Goal: Task Accomplishment & Management: Manage account settings

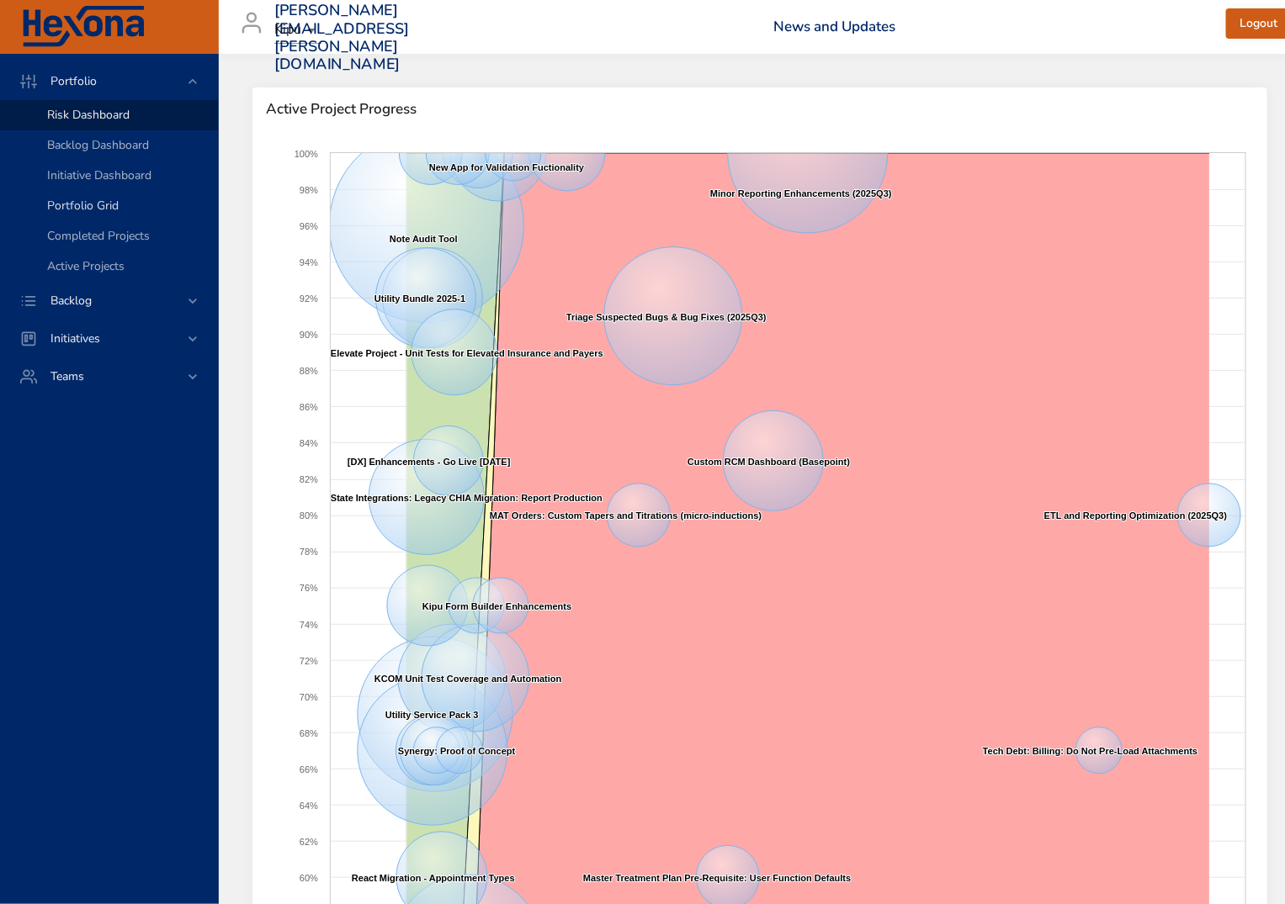
click at [116, 201] on span "Portfolio Grid" at bounding box center [83, 206] width 72 height 16
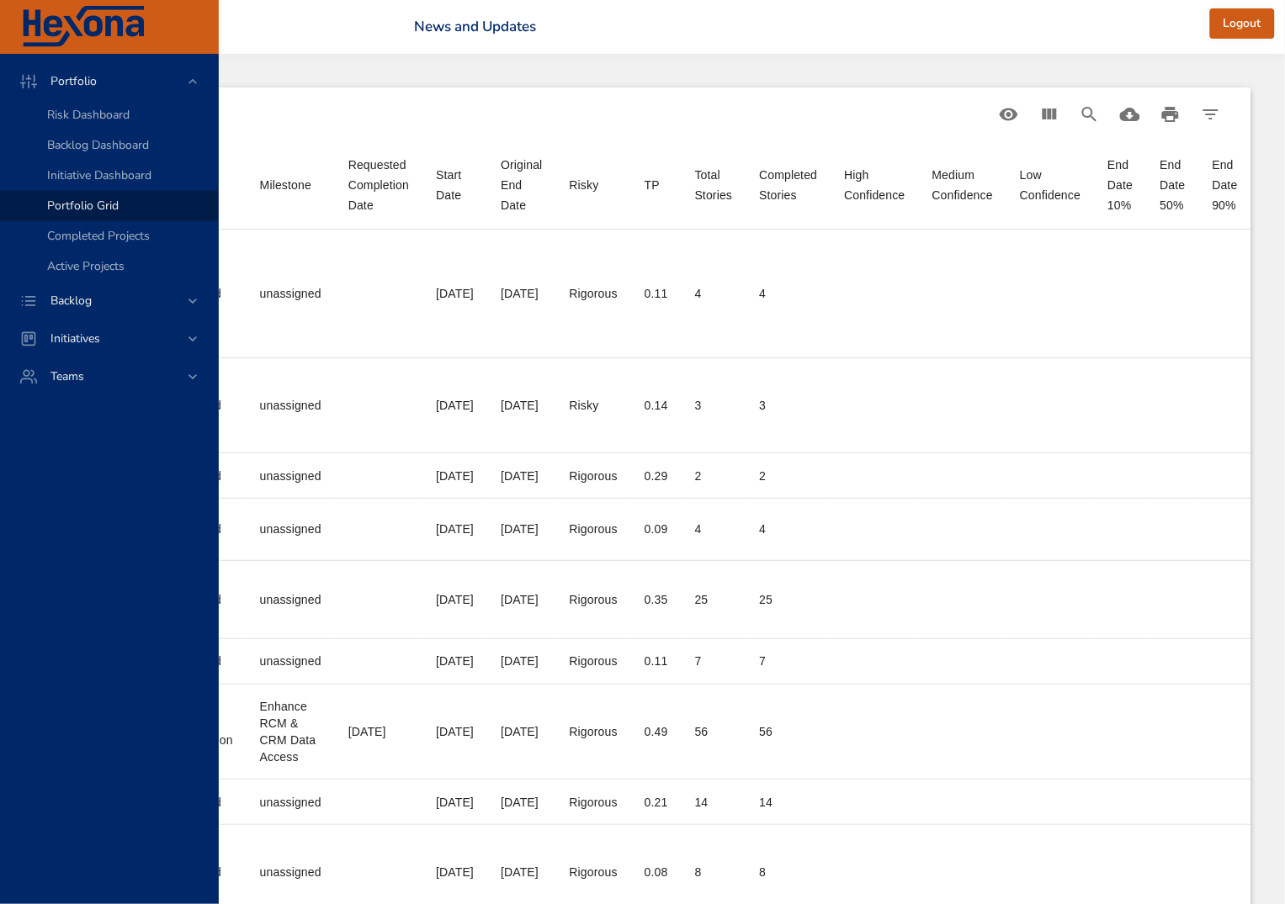
scroll to position [0, 743]
click at [1131, 109] on icon "Download CSV" at bounding box center [1130, 114] width 20 height 13
click at [1047, 112] on icon "View Columns" at bounding box center [1049, 114] width 14 height 11
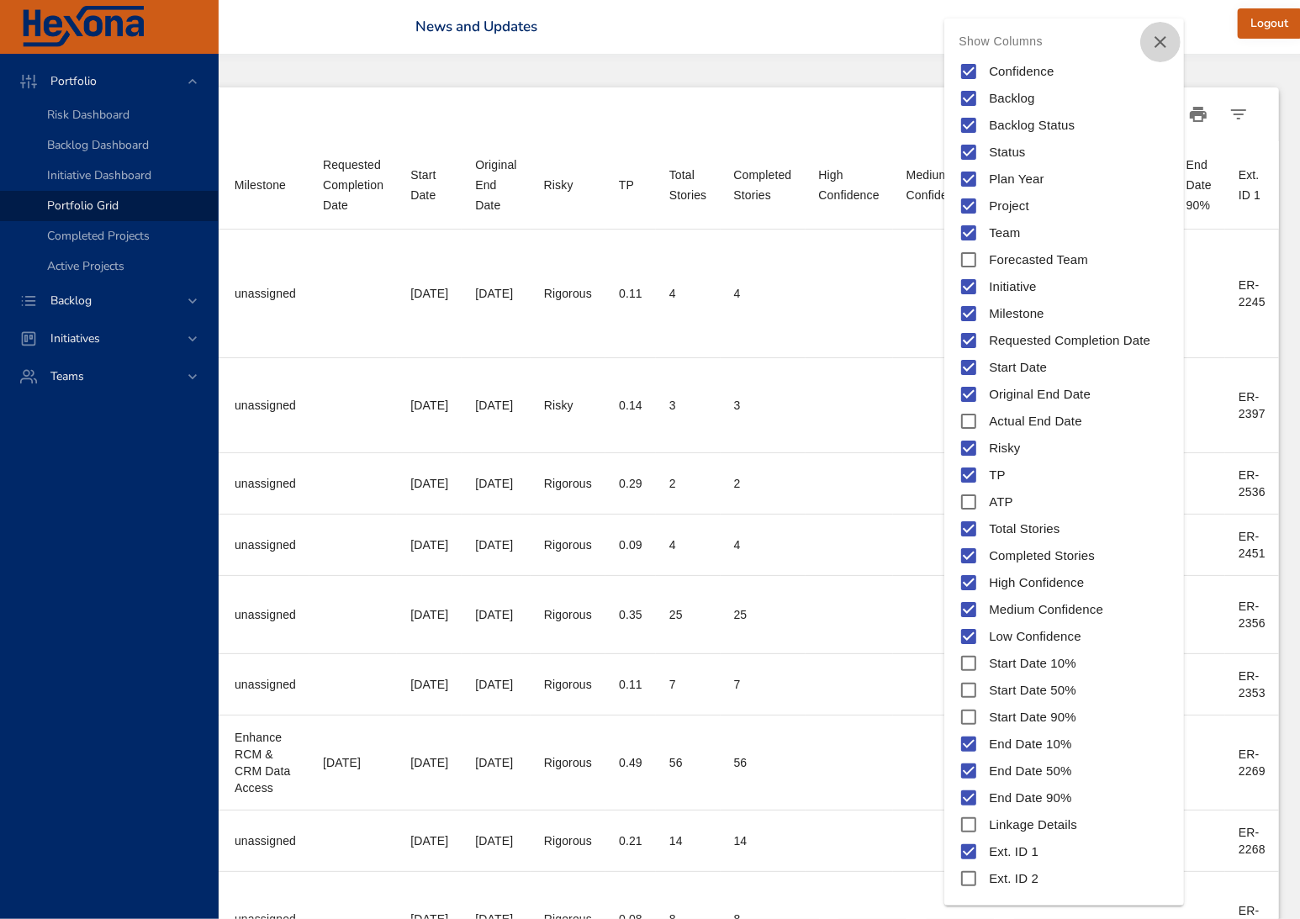
click at [1156, 29] on button "Close" at bounding box center [1161, 42] width 40 height 40
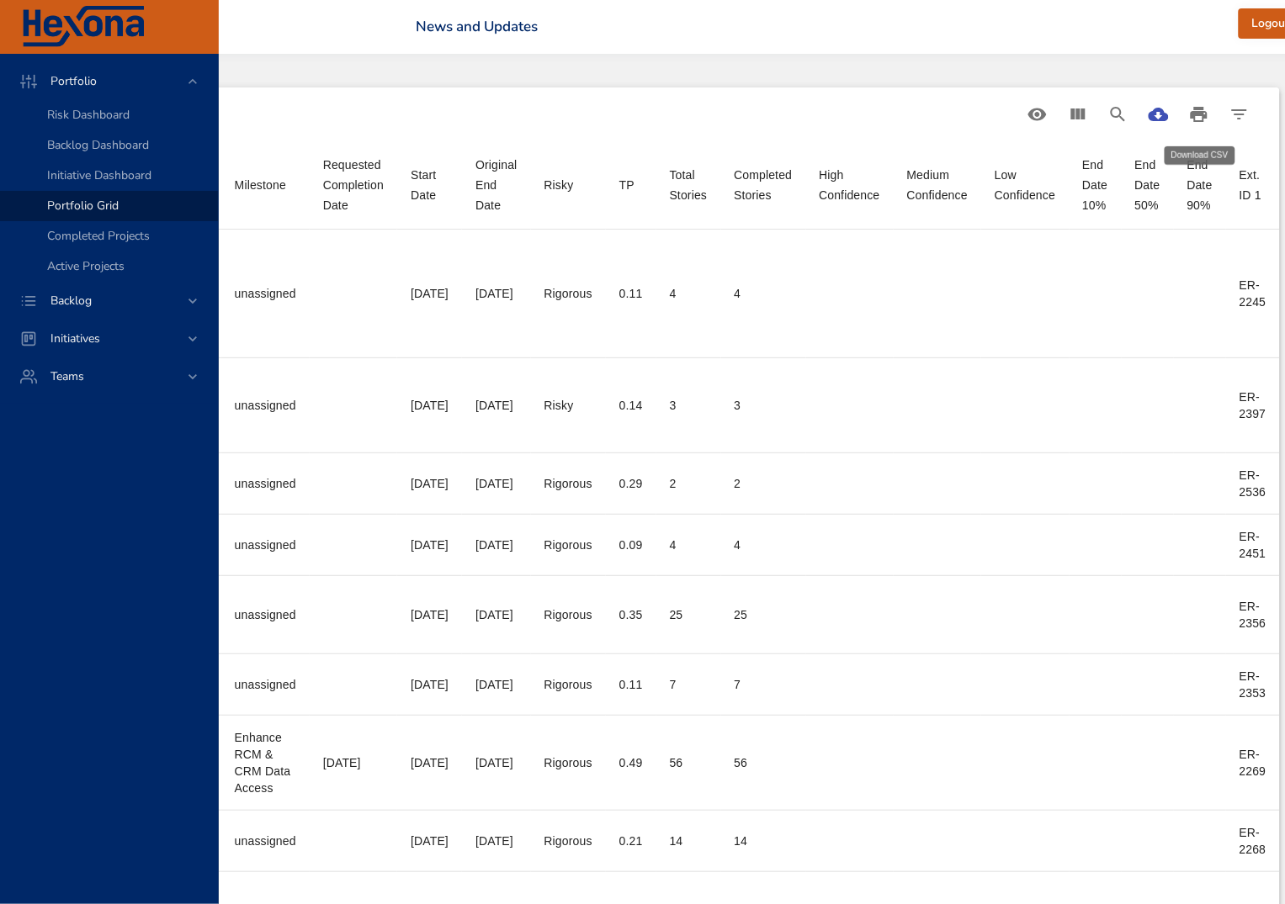
click at [1168, 111] on icon "Download CSV" at bounding box center [1158, 114] width 20 height 13
click at [76, 296] on span "Backlog" at bounding box center [71, 301] width 68 height 16
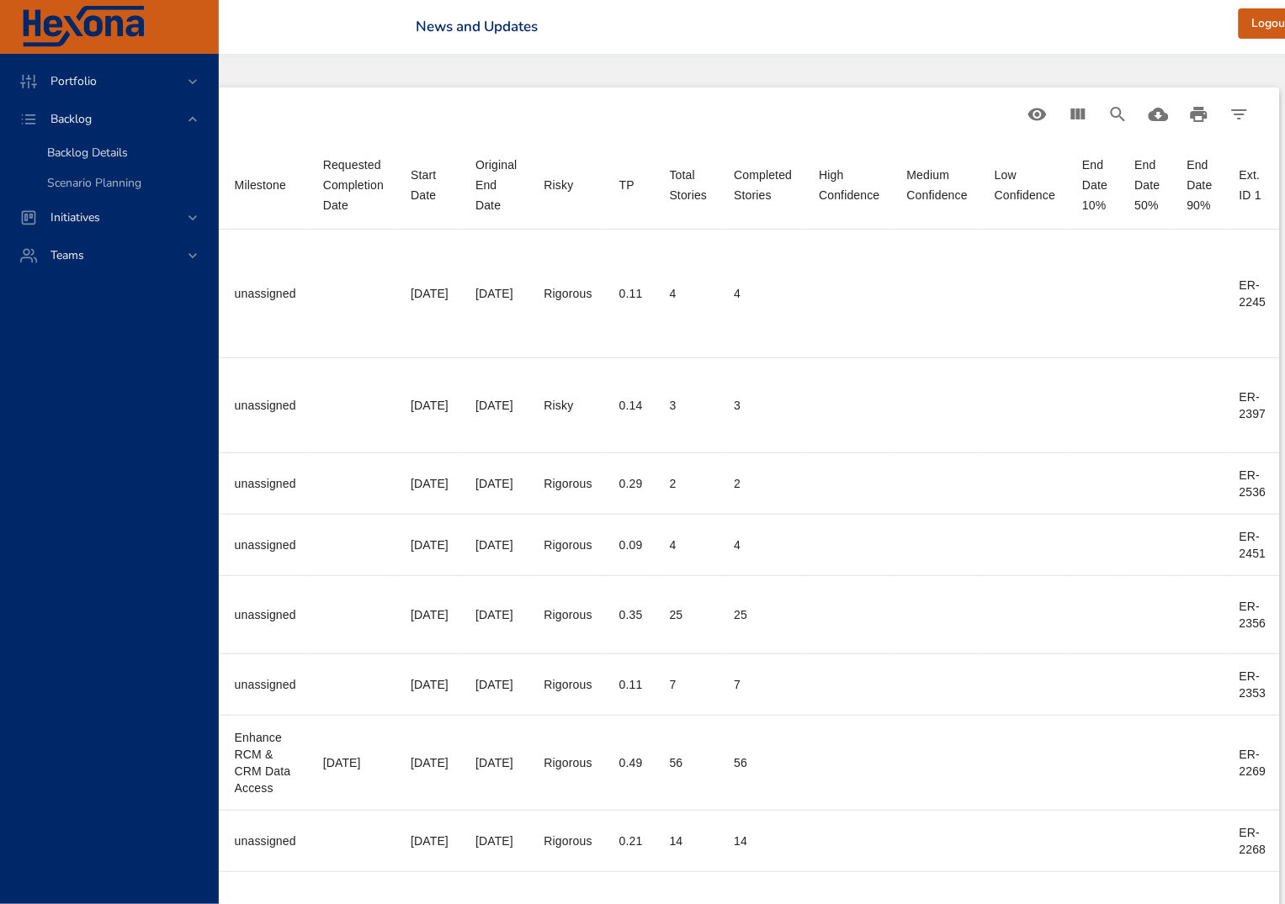
click at [76, 146] on span "Backlog Details" at bounding box center [87, 153] width 81 height 16
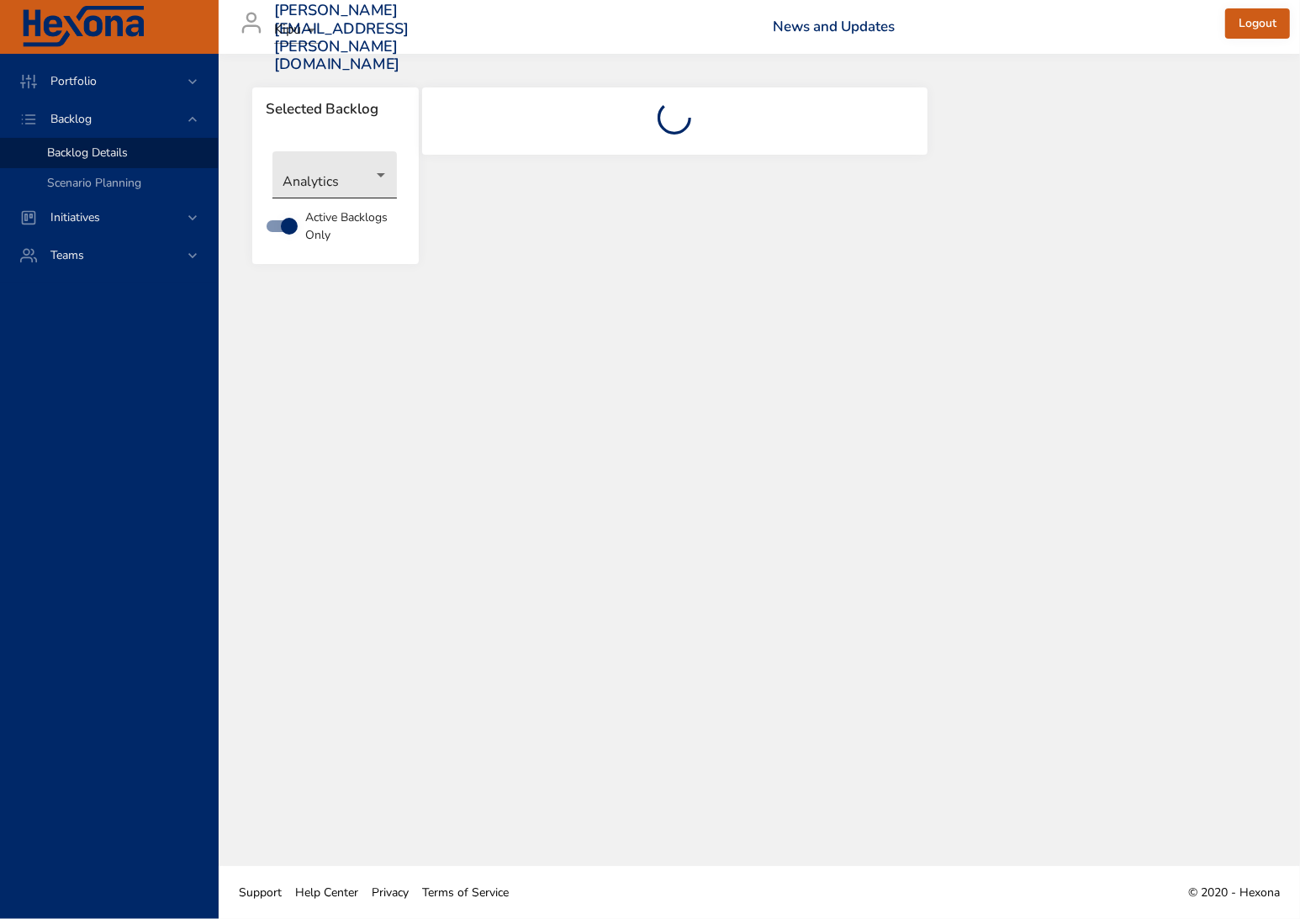
click at [358, 180] on body "Portfolio Backlog Backlog Details Scenario Planning Initiatives Teams [PERSON_N…" at bounding box center [650, 459] width 1300 height 919
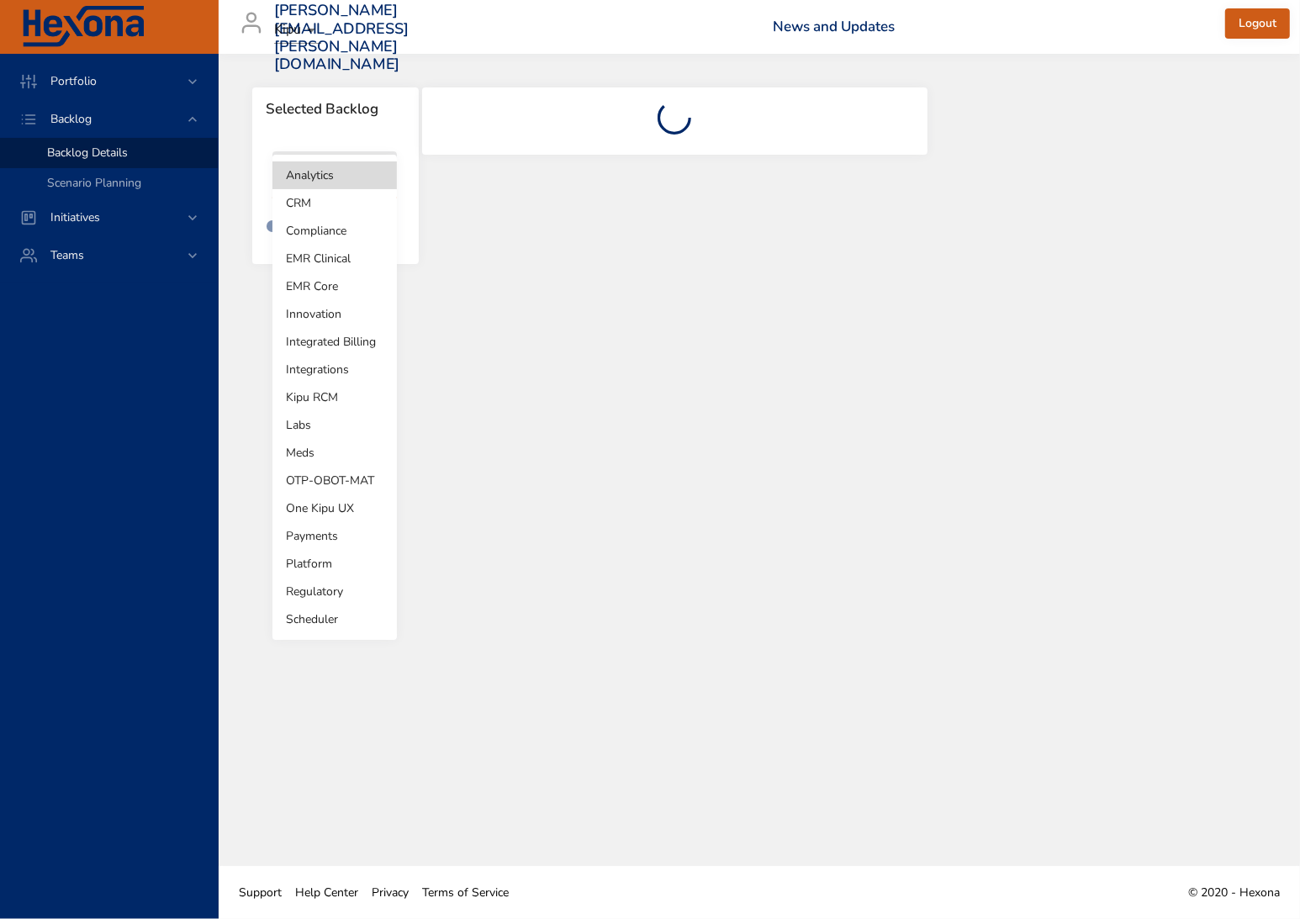
click at [327, 425] on li "Labs" at bounding box center [335, 425] width 124 height 28
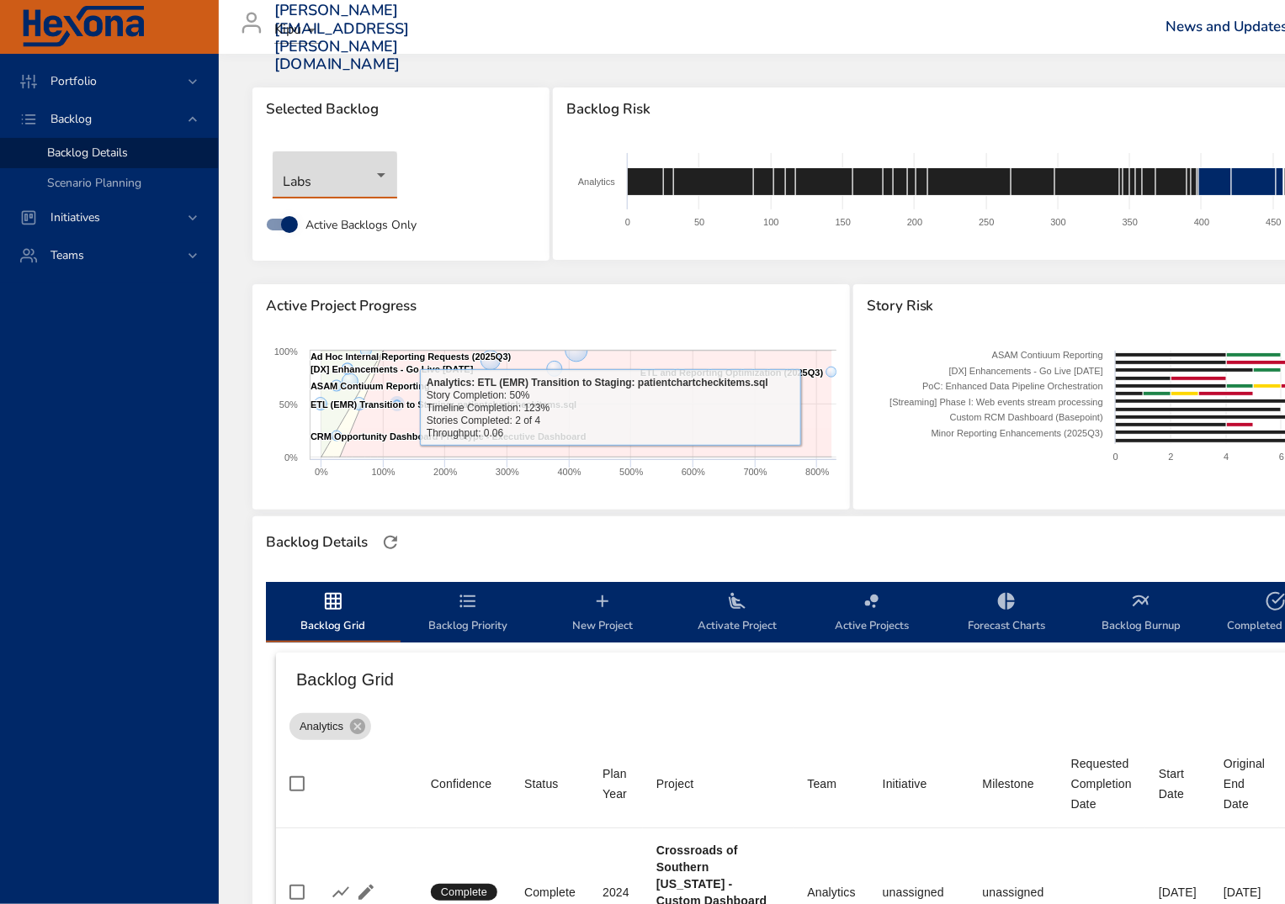
type input "*"
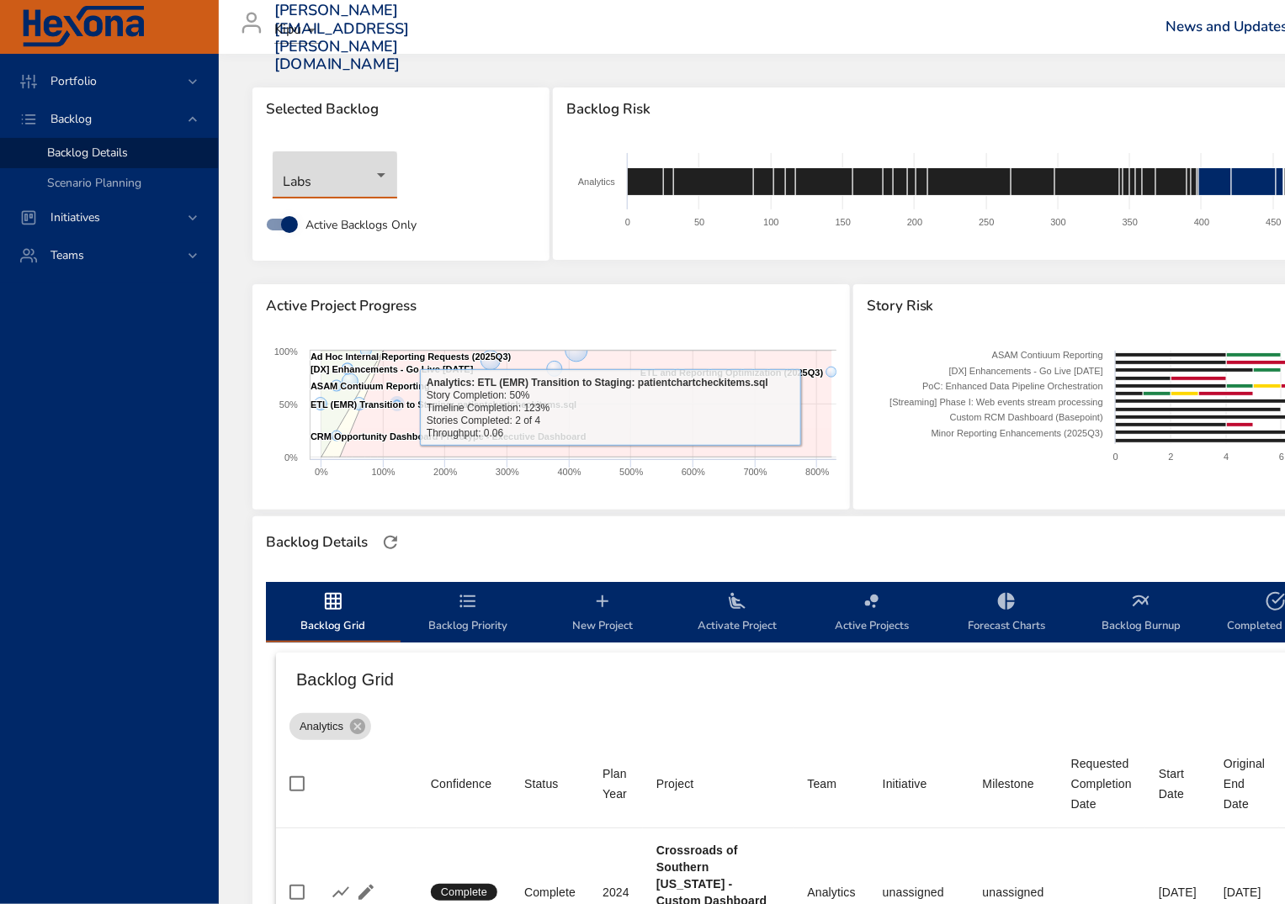
type input "*"
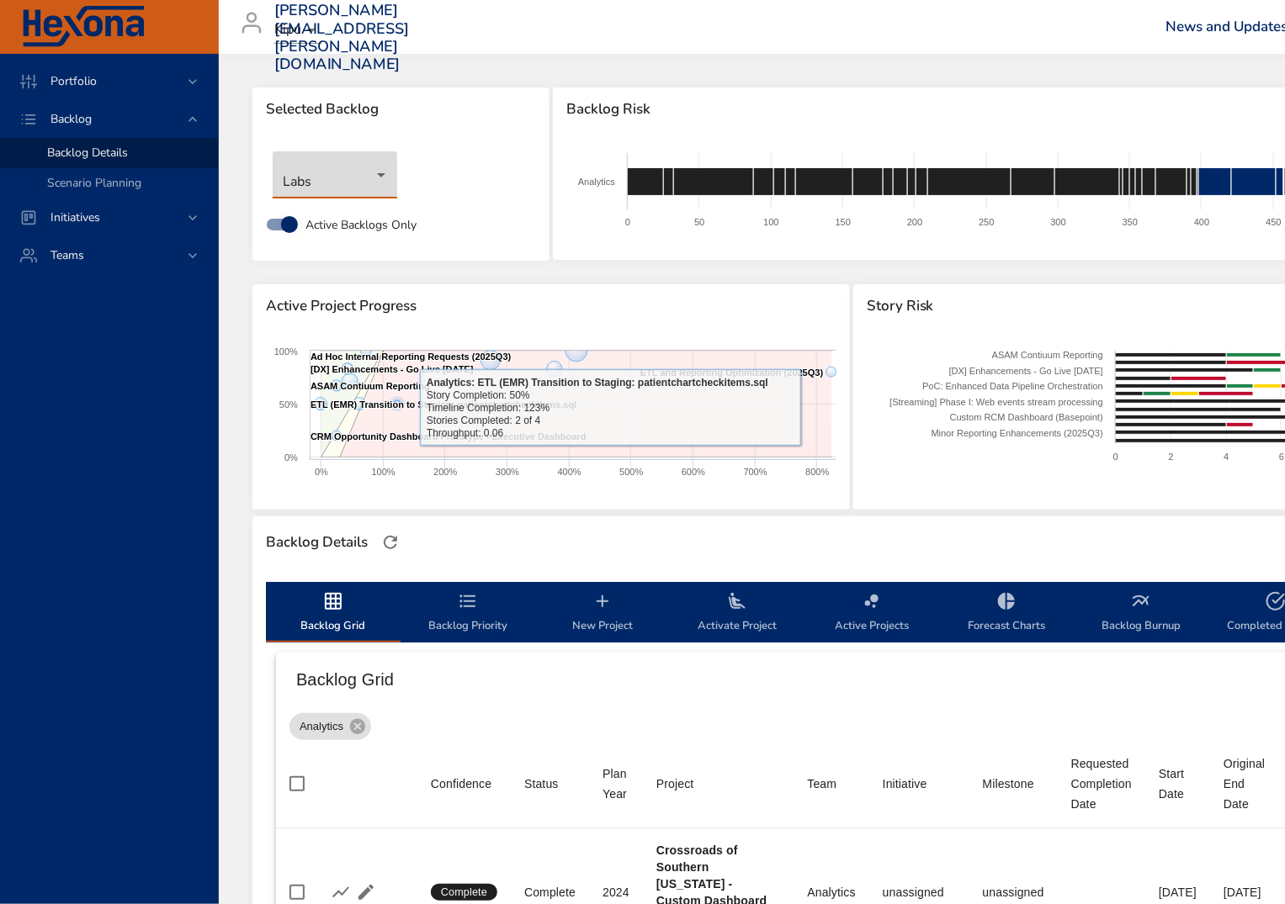
type input "*"
type input "**"
type input "*"
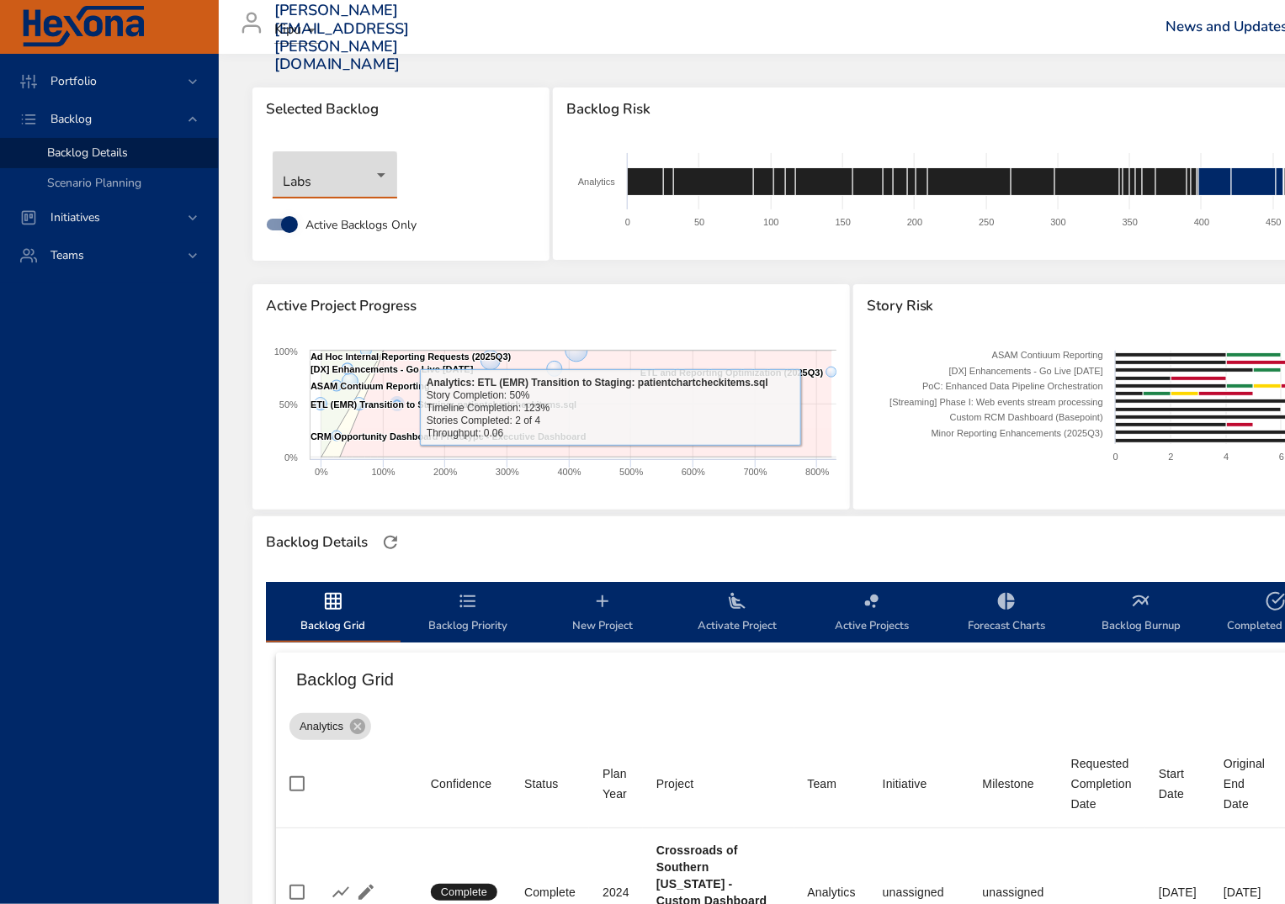
type input "*"
type input "**"
type input "*"
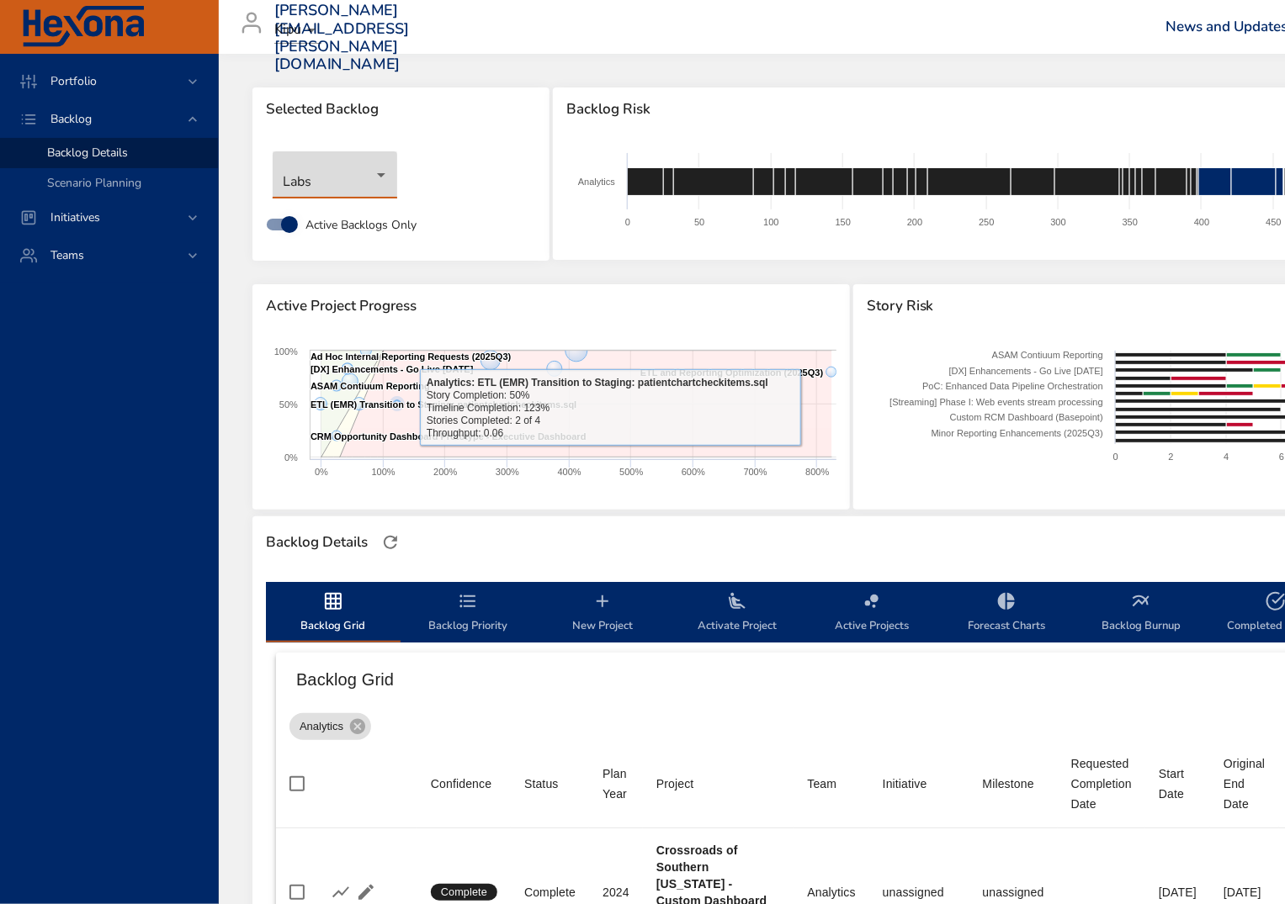
type input "*"
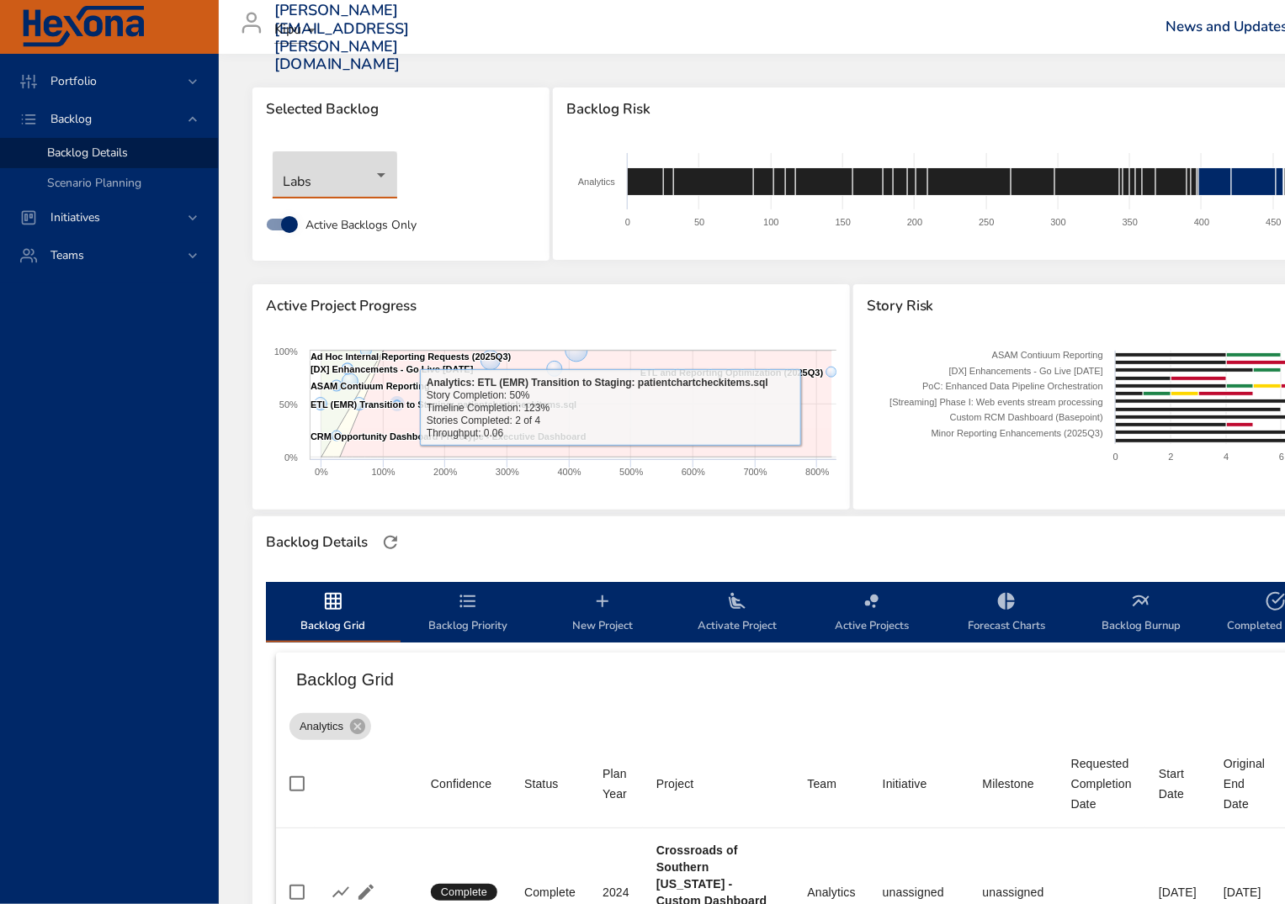
type input "*"
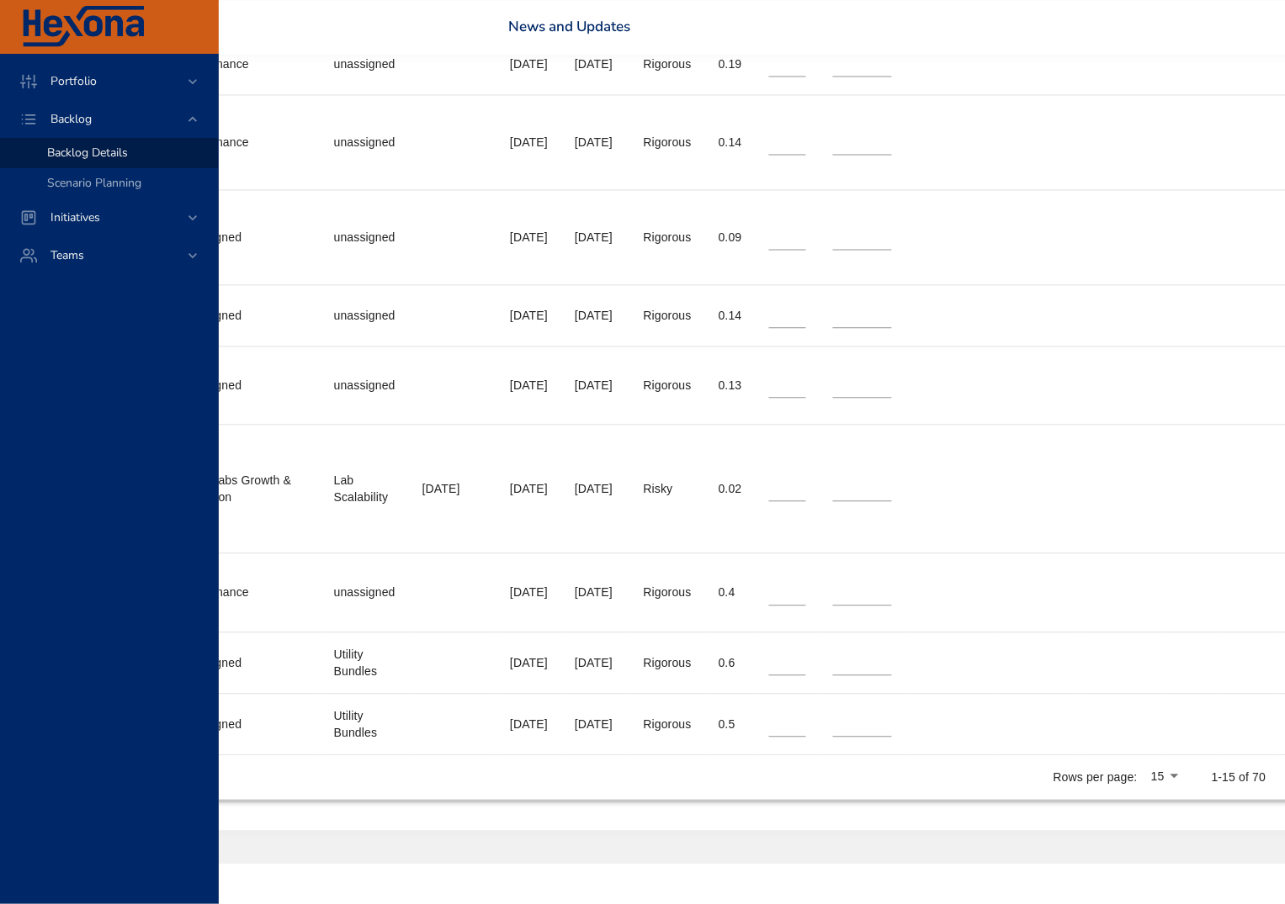
scroll to position [1315, 869]
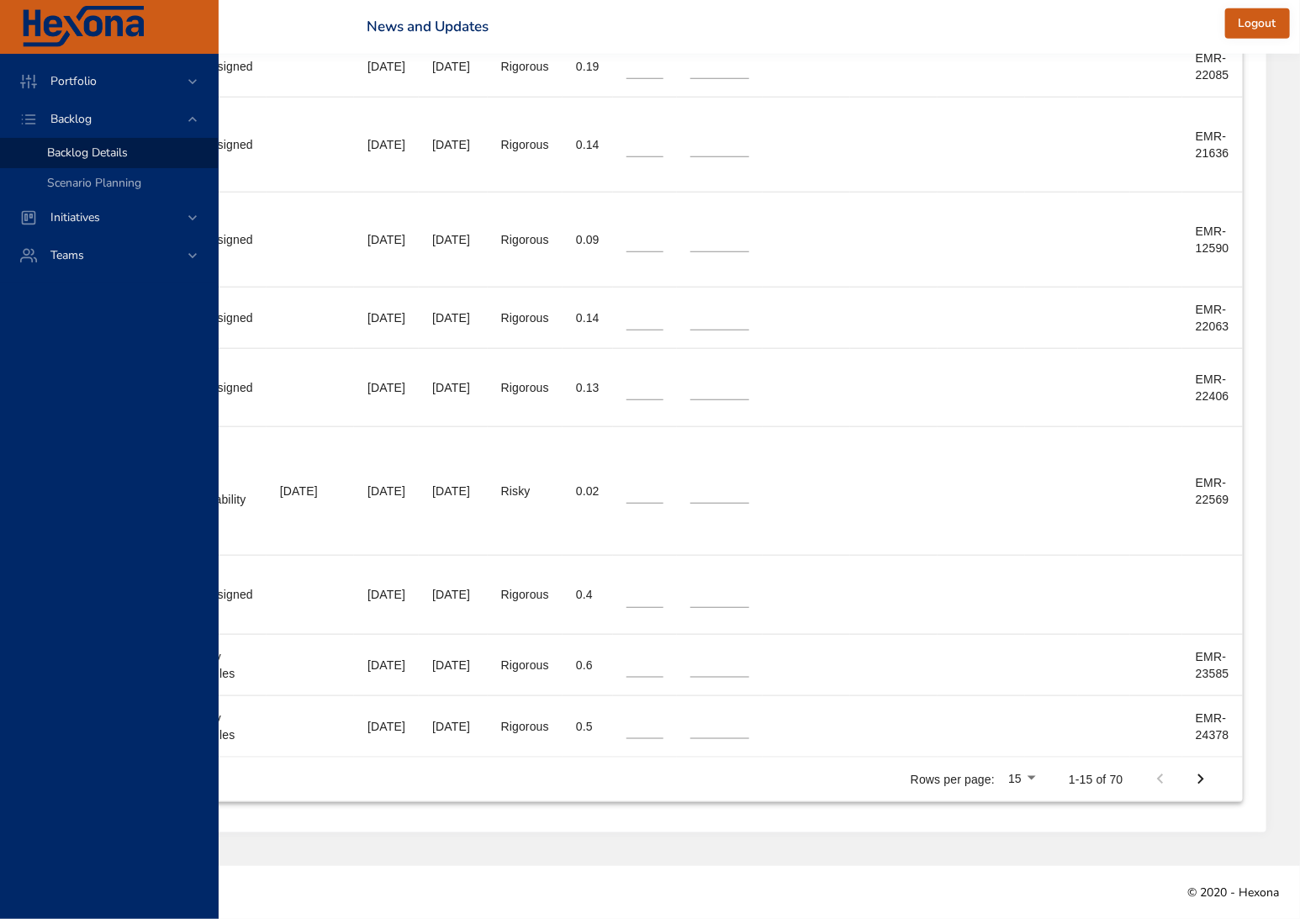
click at [1023, 810] on li "100" at bounding box center [1028, 811] width 50 height 30
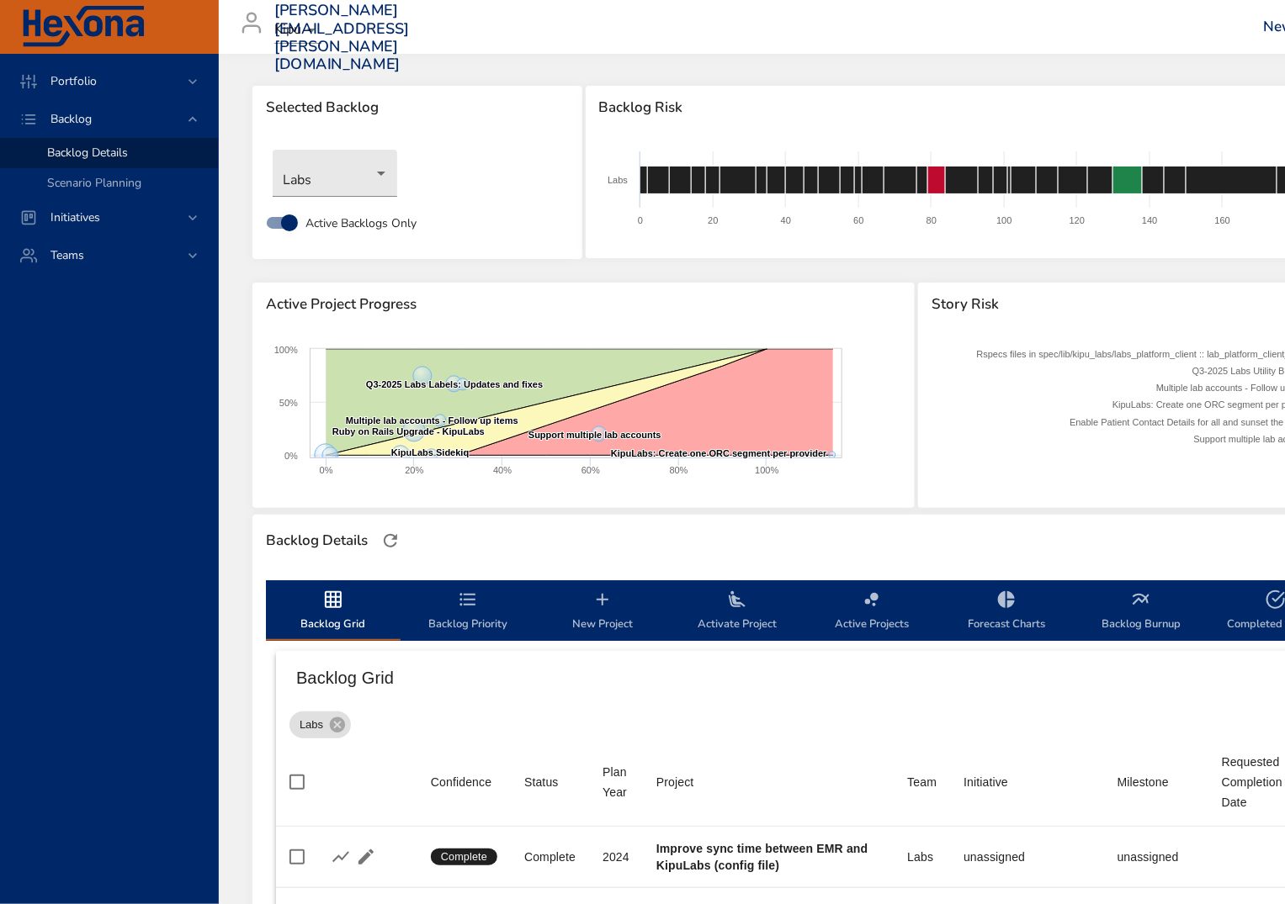
scroll to position [4415, 0]
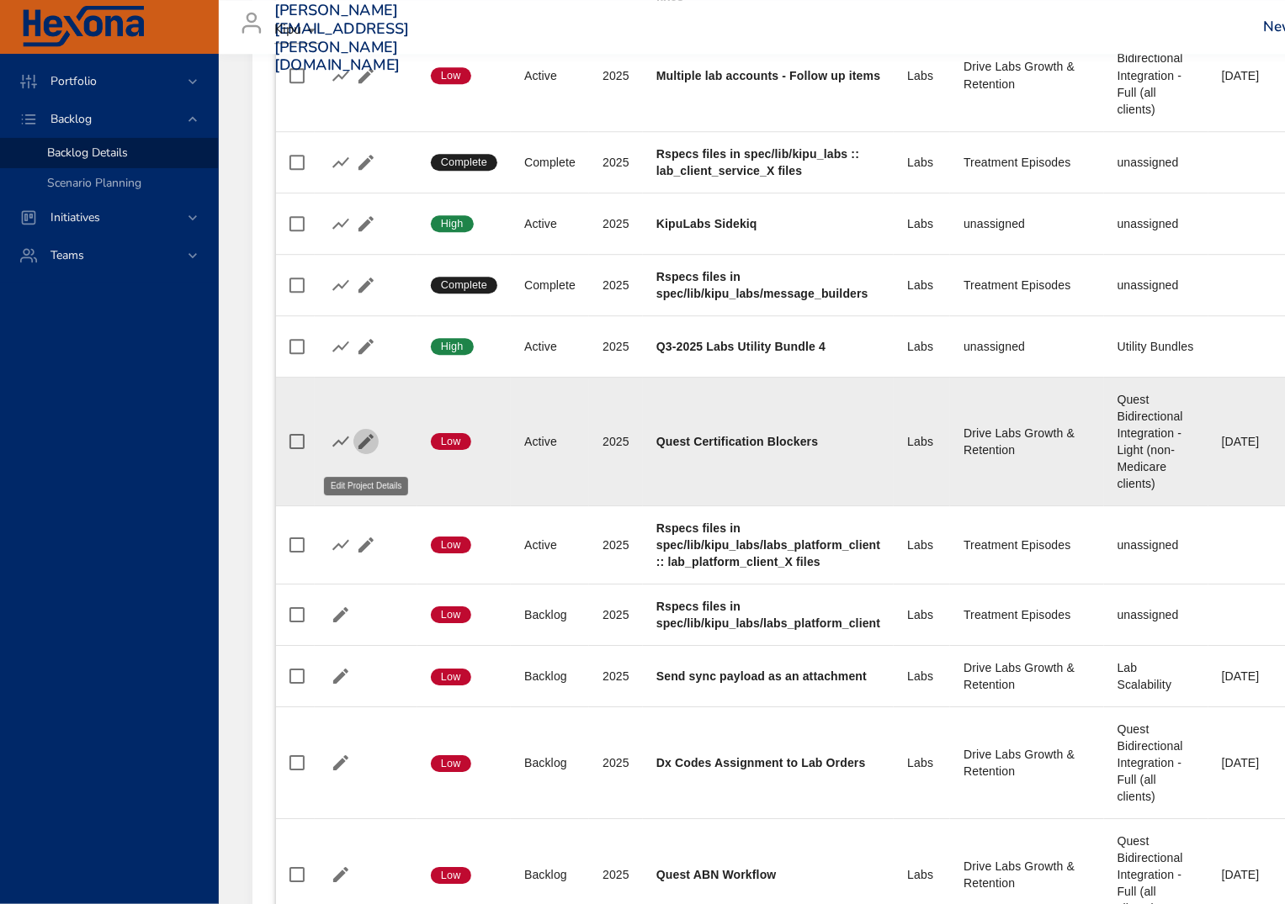
click at [358, 450] on icon "button" at bounding box center [366, 442] width 20 height 20
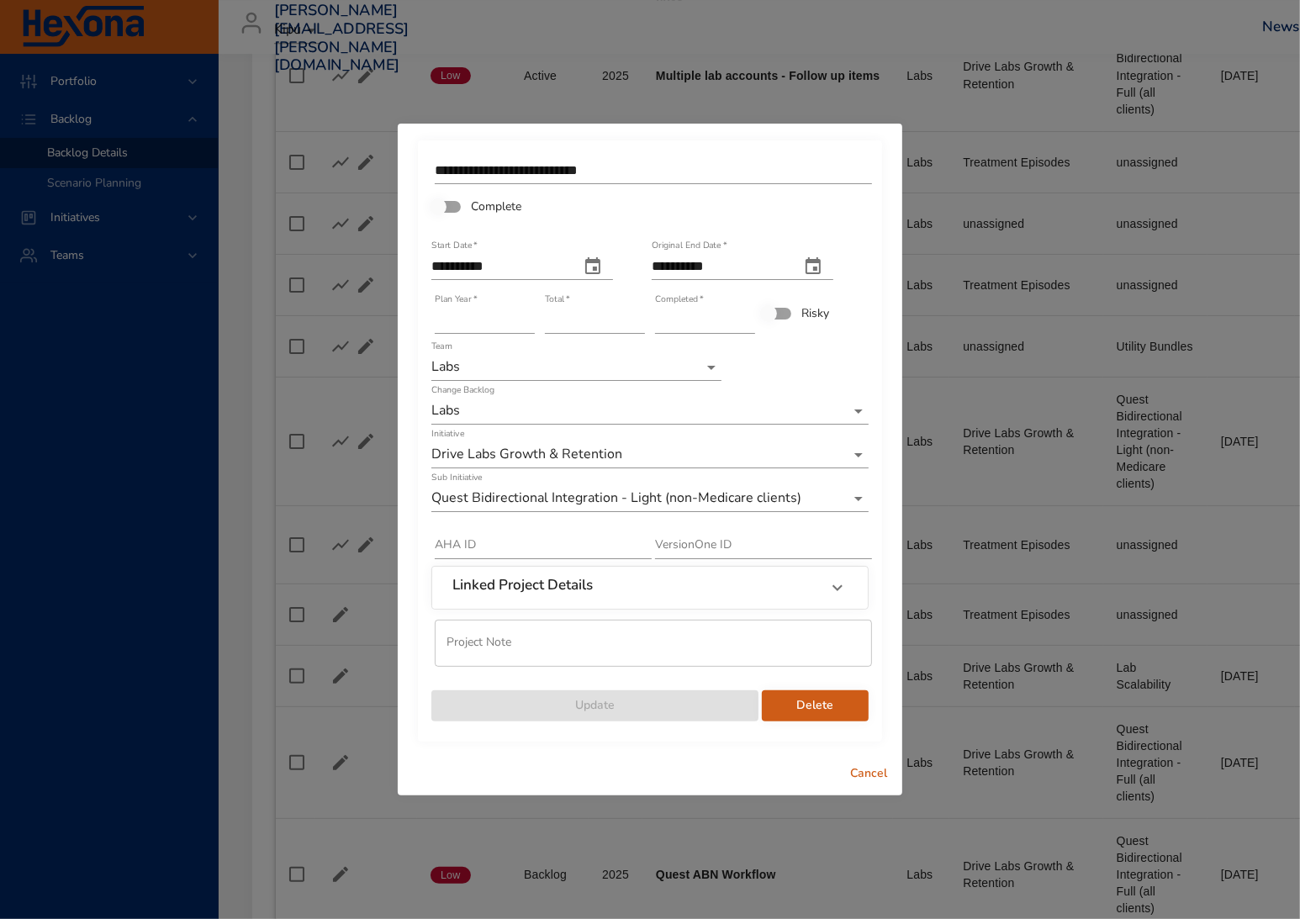
click at [472, 538] on input "text" at bounding box center [543, 545] width 217 height 27
paste input "*********"
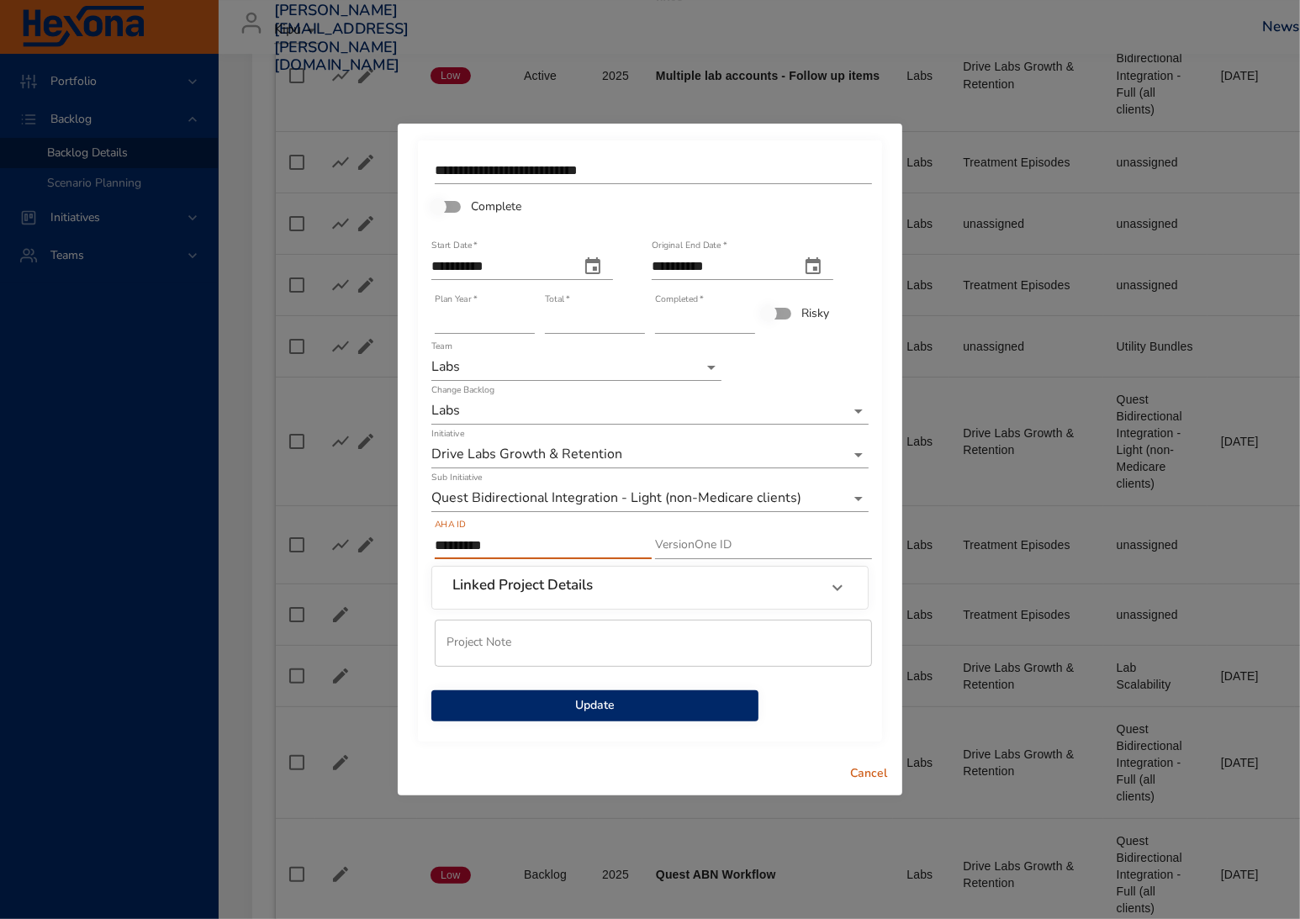
type input "*********"
click at [692, 710] on span "Update" at bounding box center [595, 706] width 300 height 21
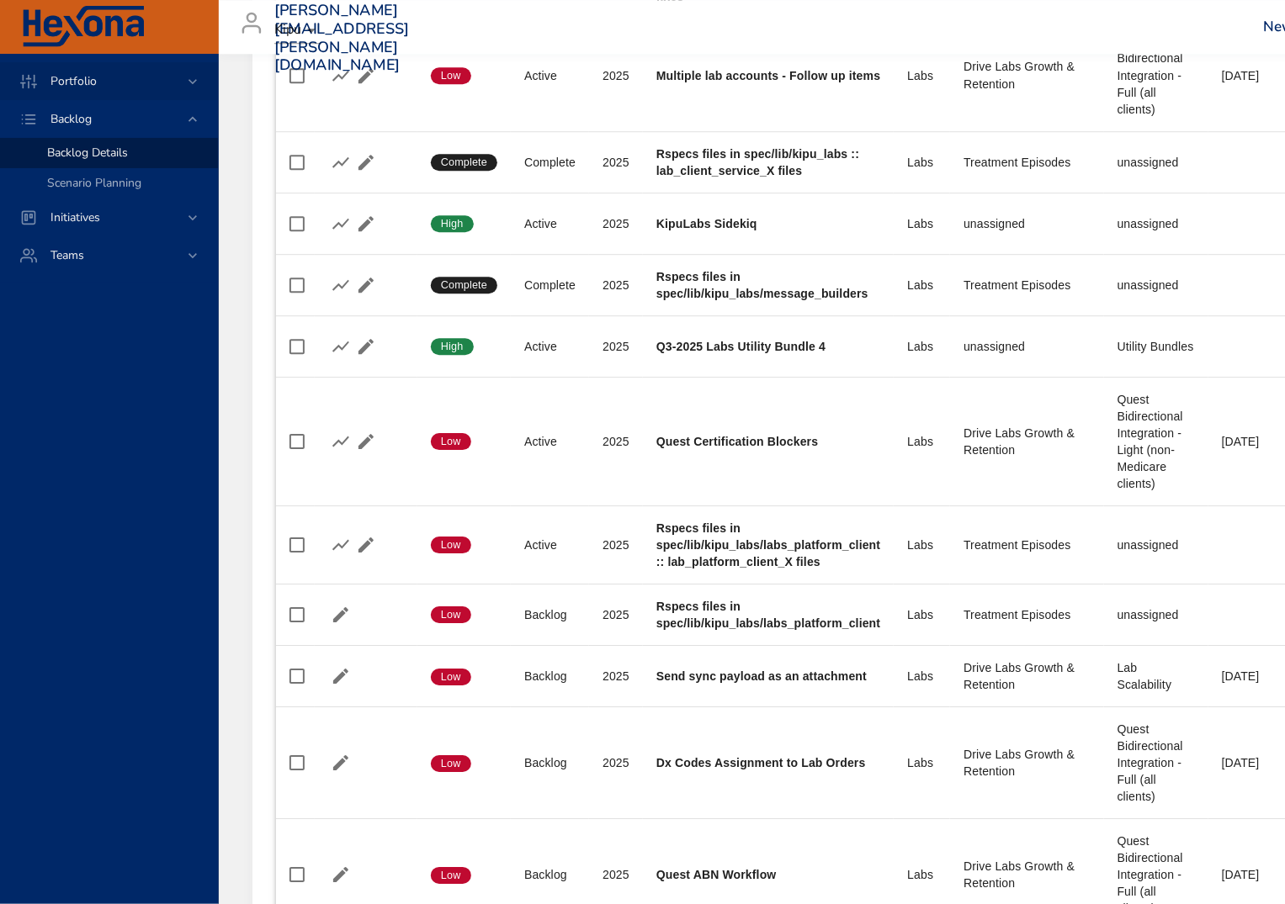
click at [66, 73] on span "Portfolio" at bounding box center [73, 81] width 73 height 16
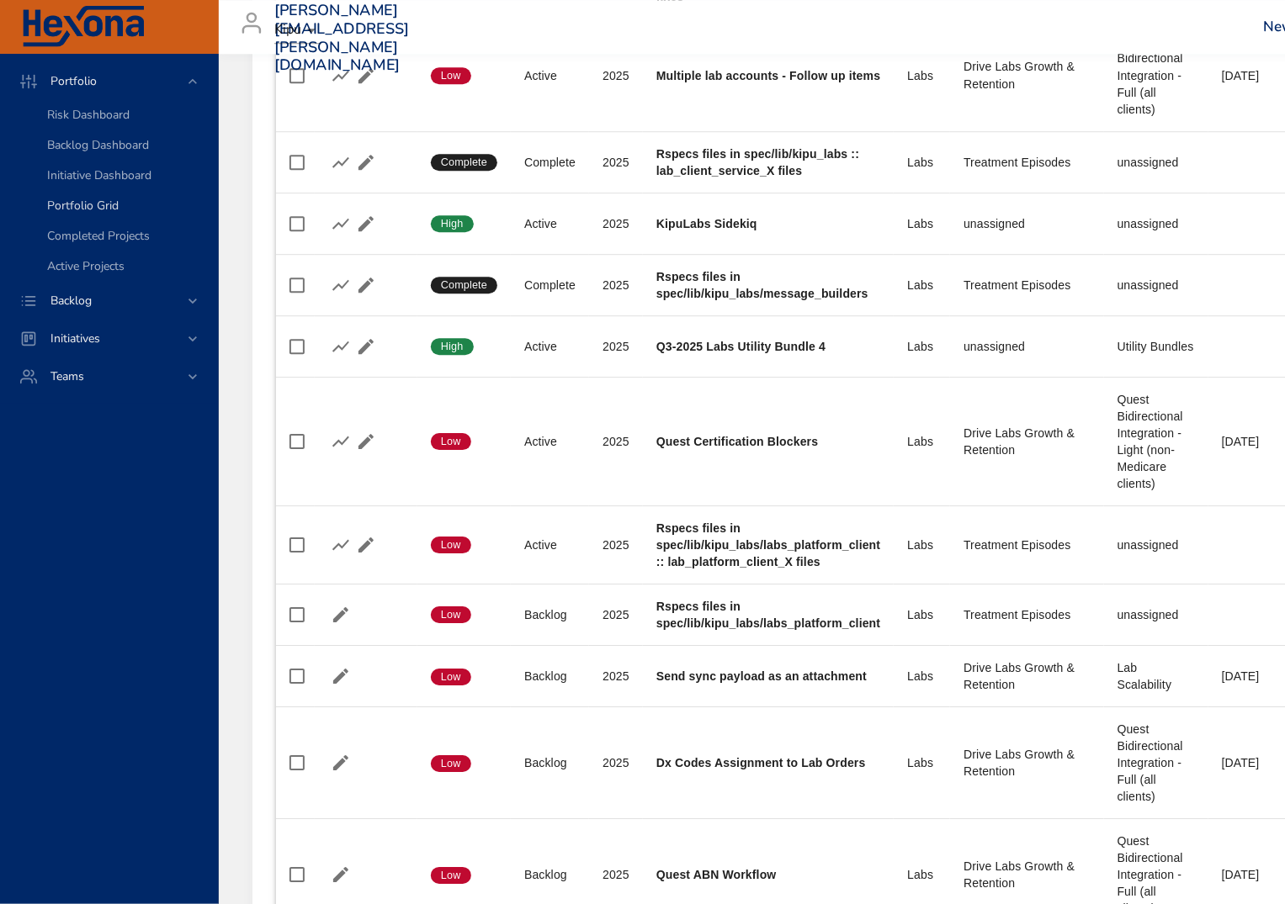
click at [72, 199] on span "Portfolio Grid" at bounding box center [83, 206] width 72 height 16
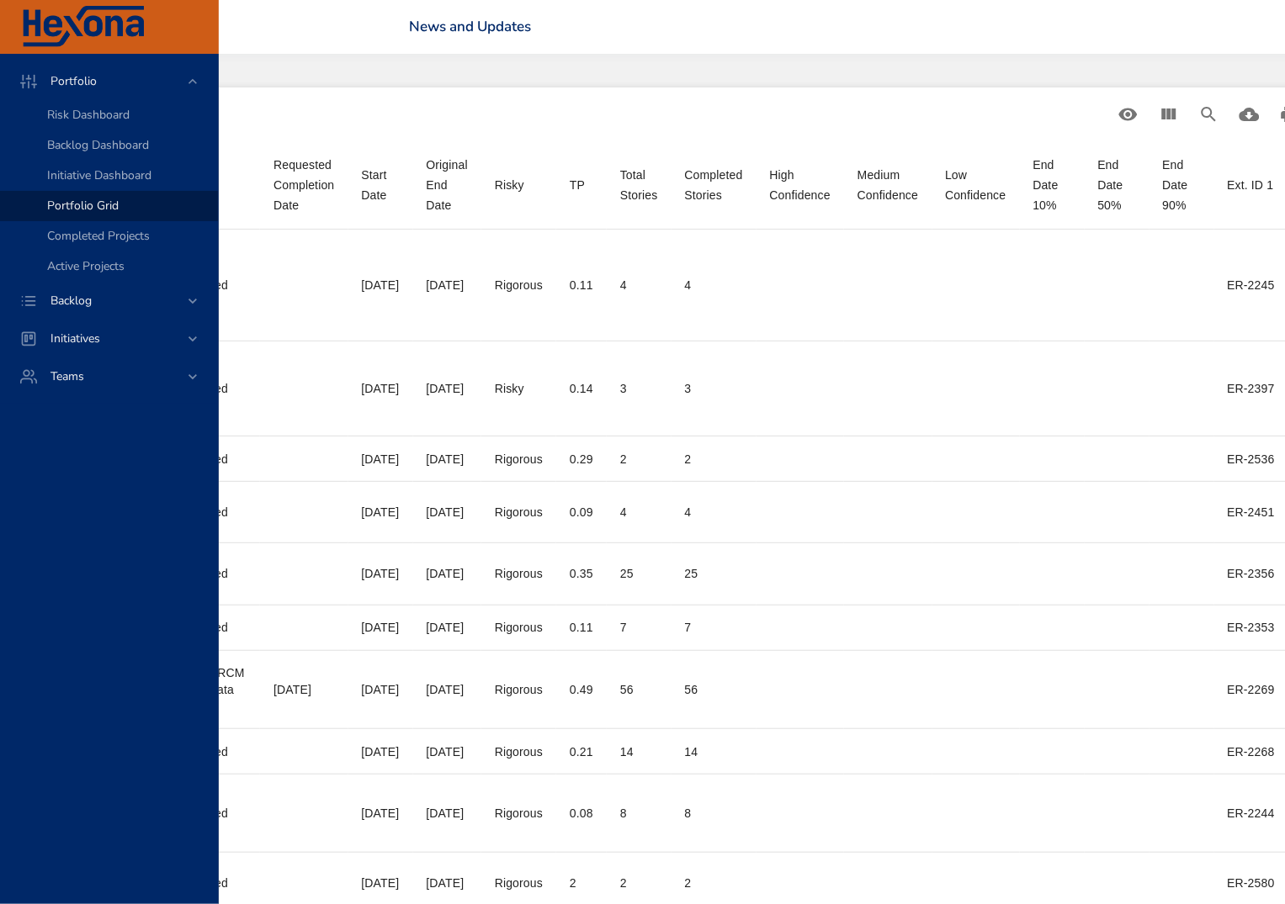
scroll to position [0, 942]
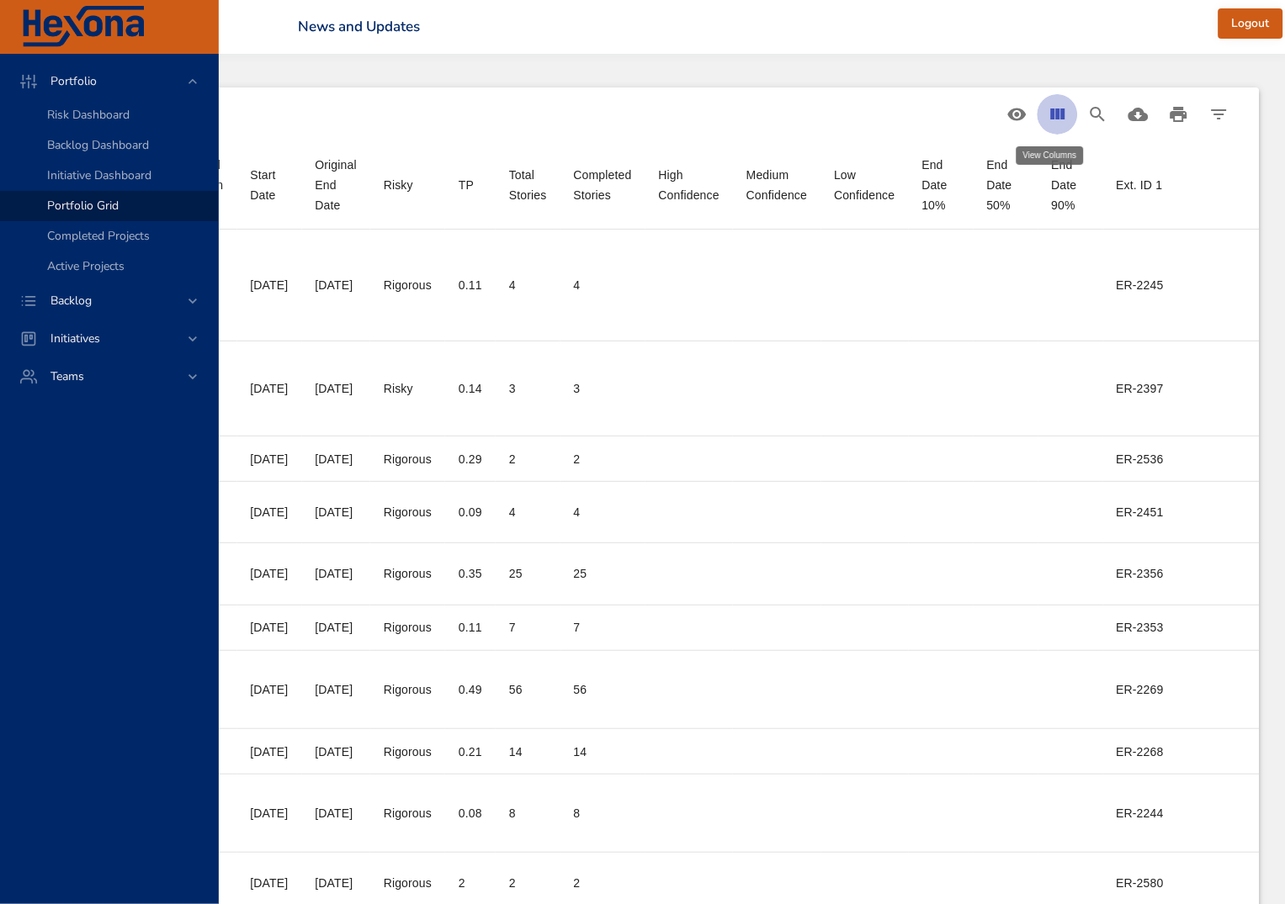
click at [1048, 106] on icon "View Columns" at bounding box center [1057, 114] width 20 height 20
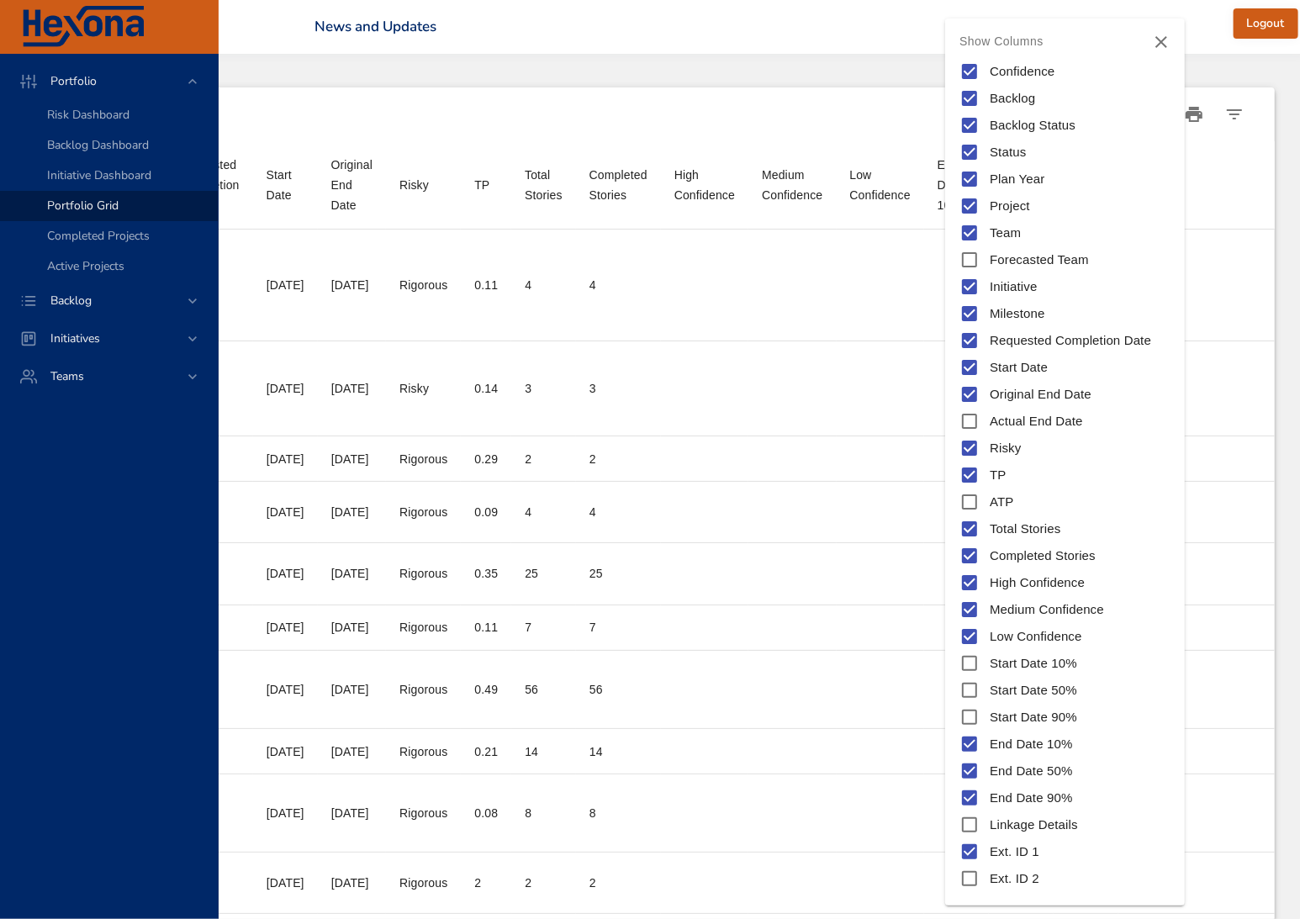
click at [1163, 40] on icon "Close" at bounding box center [1162, 42] width 12 height 12
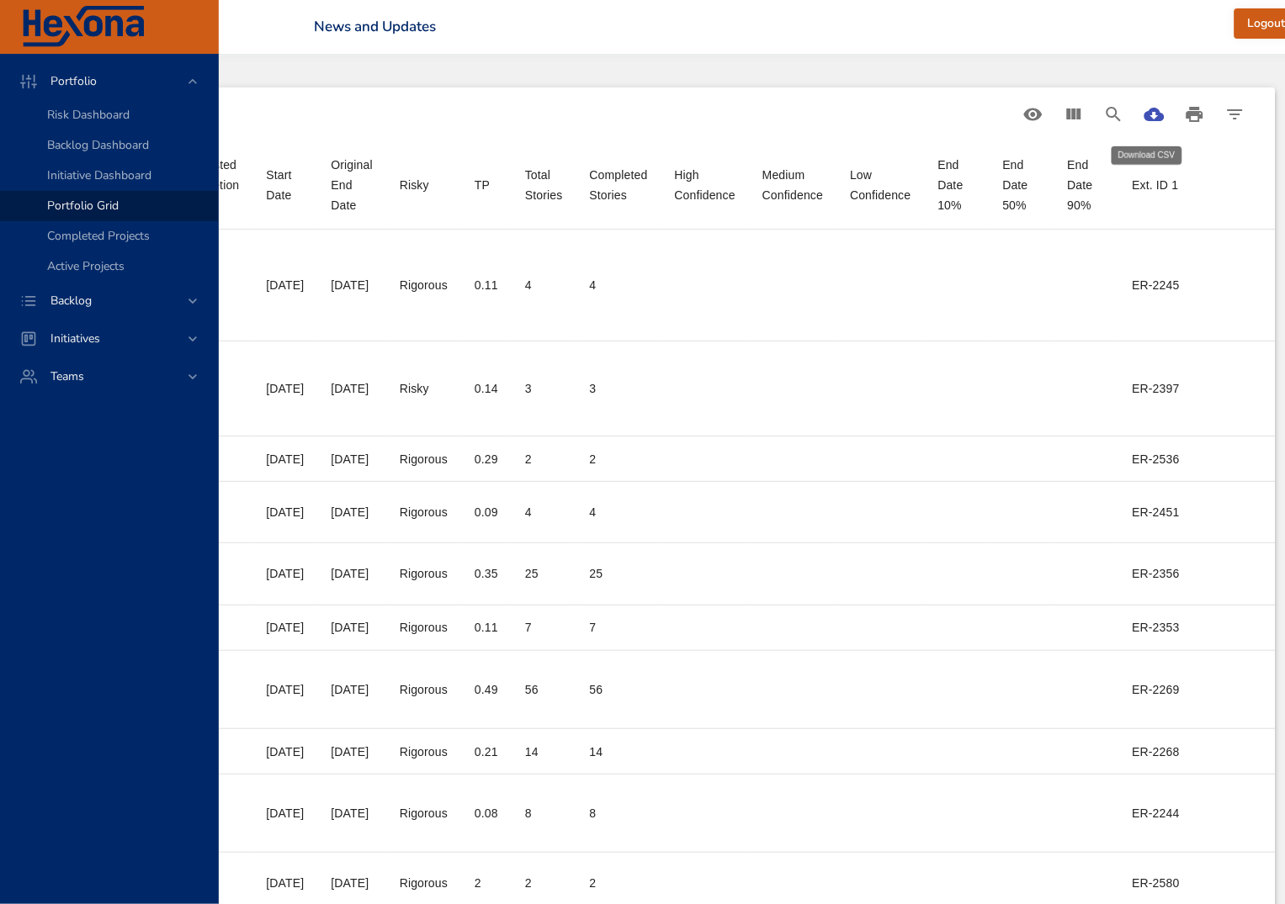
click at [1144, 114] on icon "Download CSV" at bounding box center [1154, 114] width 20 height 20
click at [72, 293] on span "Backlog" at bounding box center [71, 301] width 68 height 16
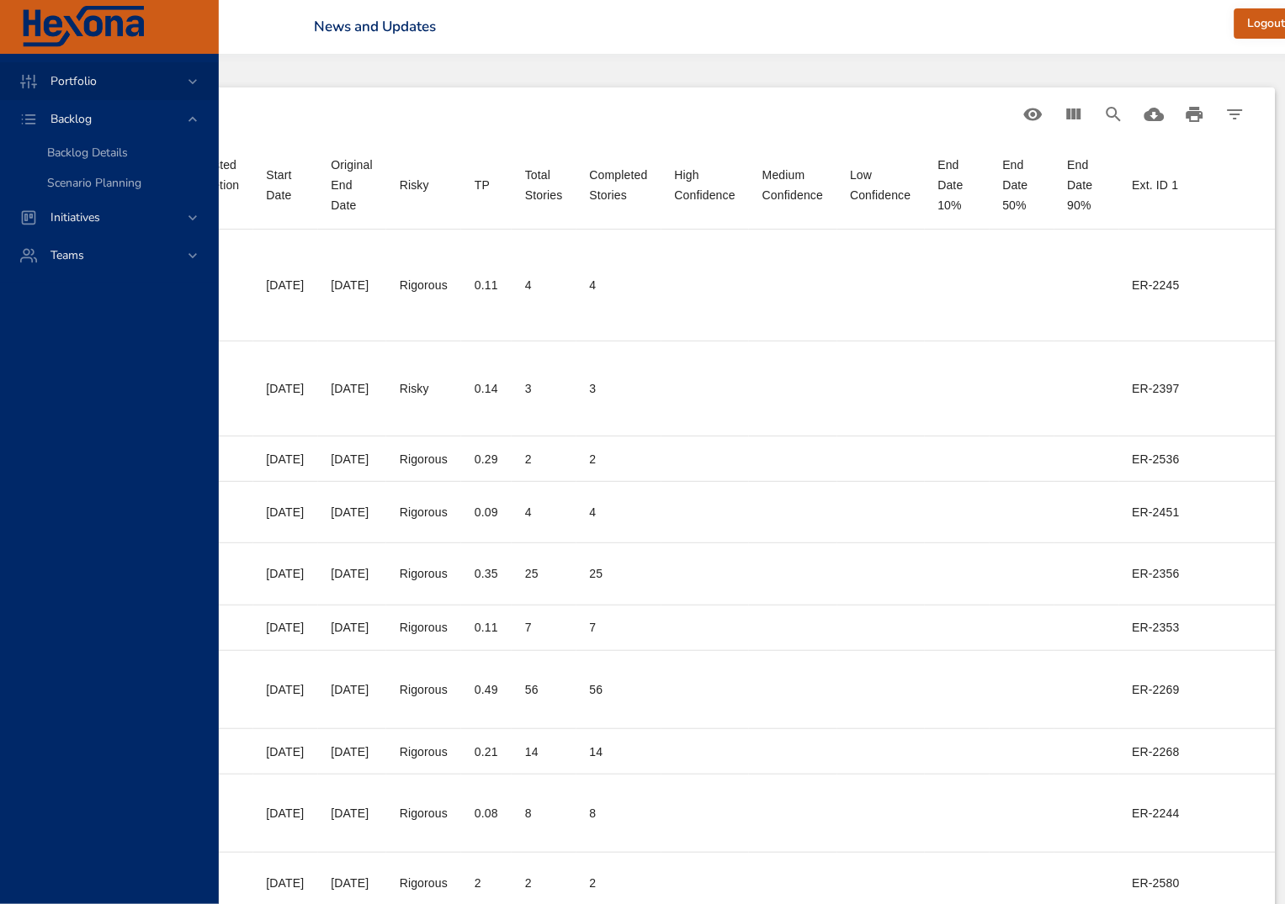
click at [61, 98] on div "Portfolio" at bounding box center [109, 81] width 218 height 38
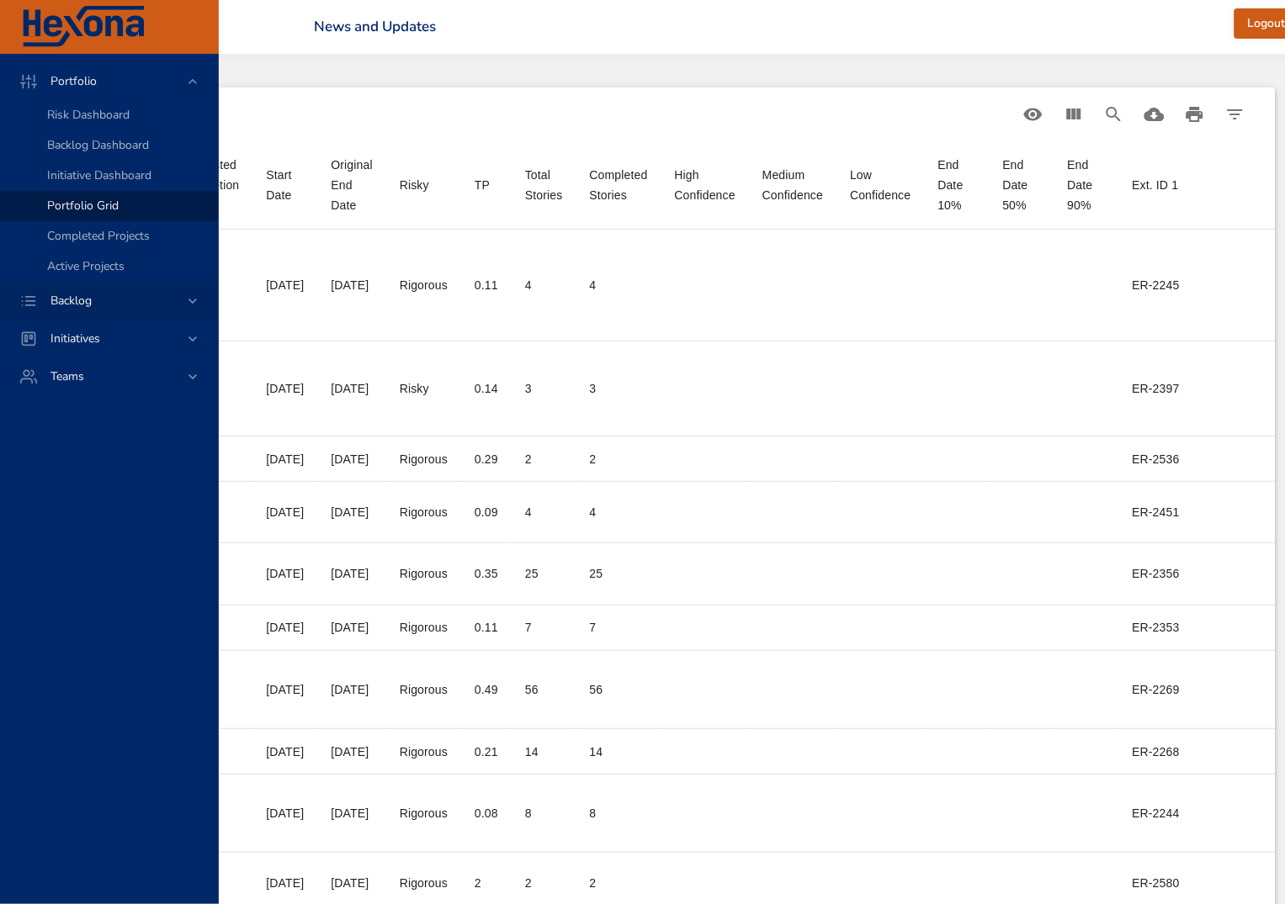
click at [56, 304] on span "Backlog" at bounding box center [71, 301] width 68 height 16
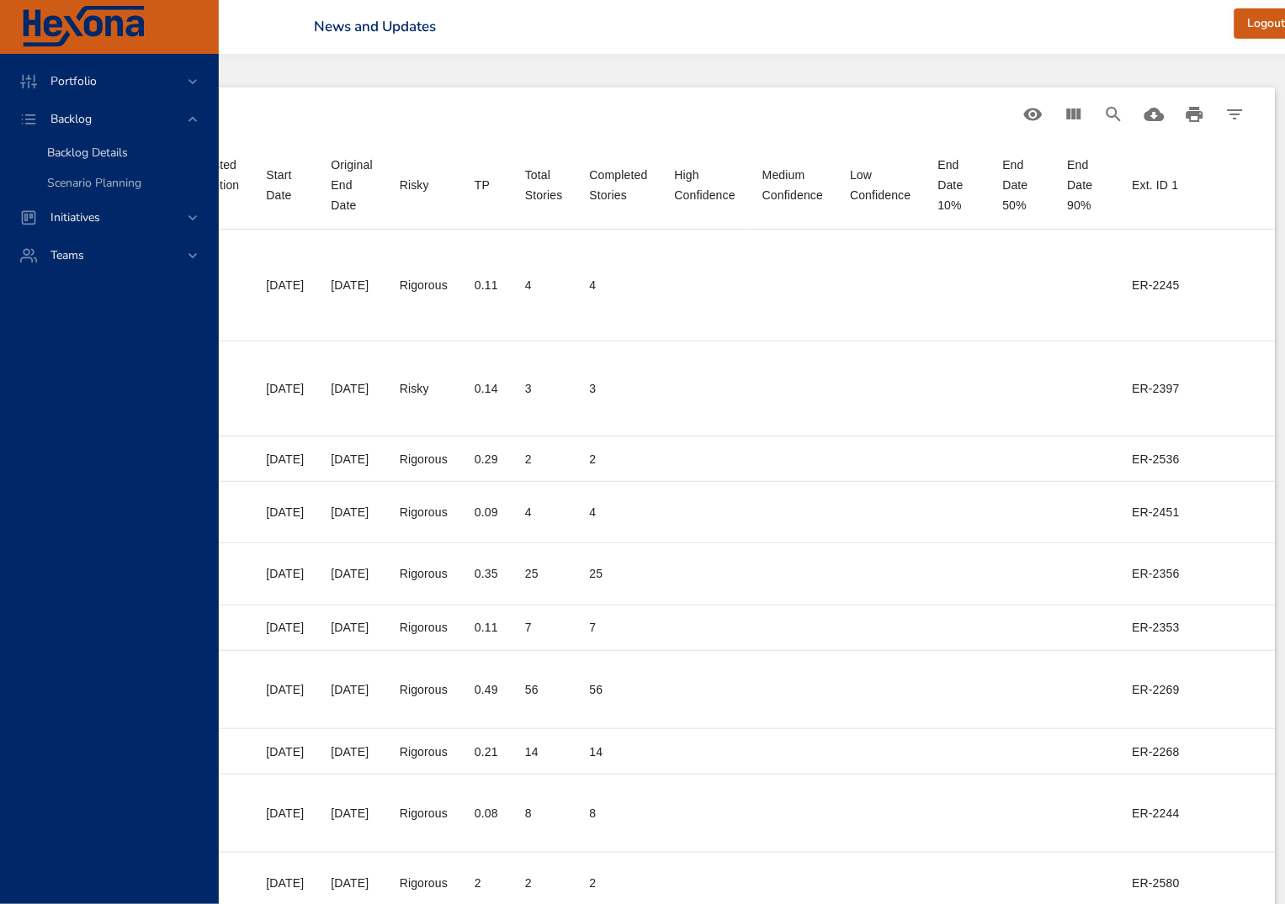
click at [71, 149] on span "Backlog Details" at bounding box center [87, 153] width 81 height 16
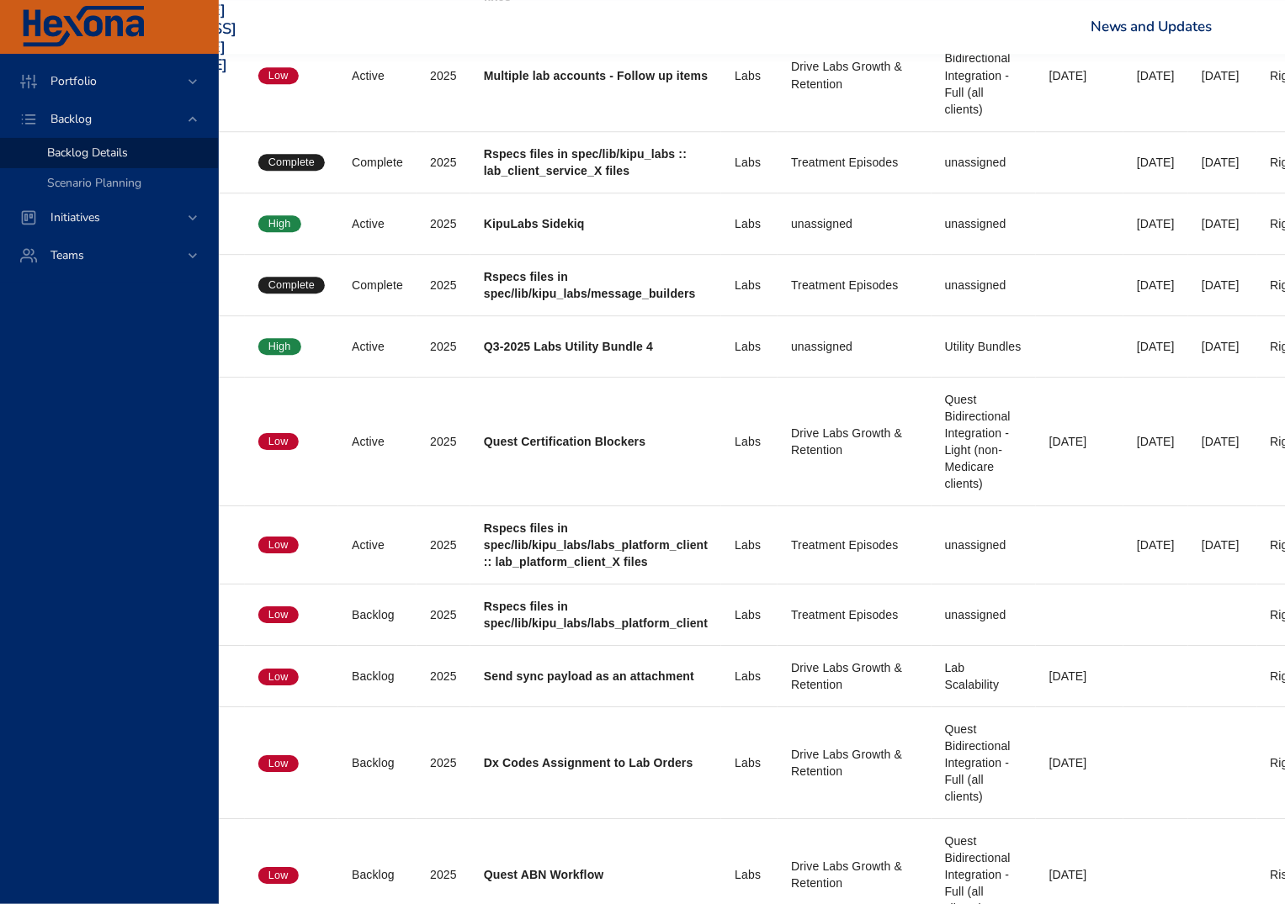
scroll to position [4415, 174]
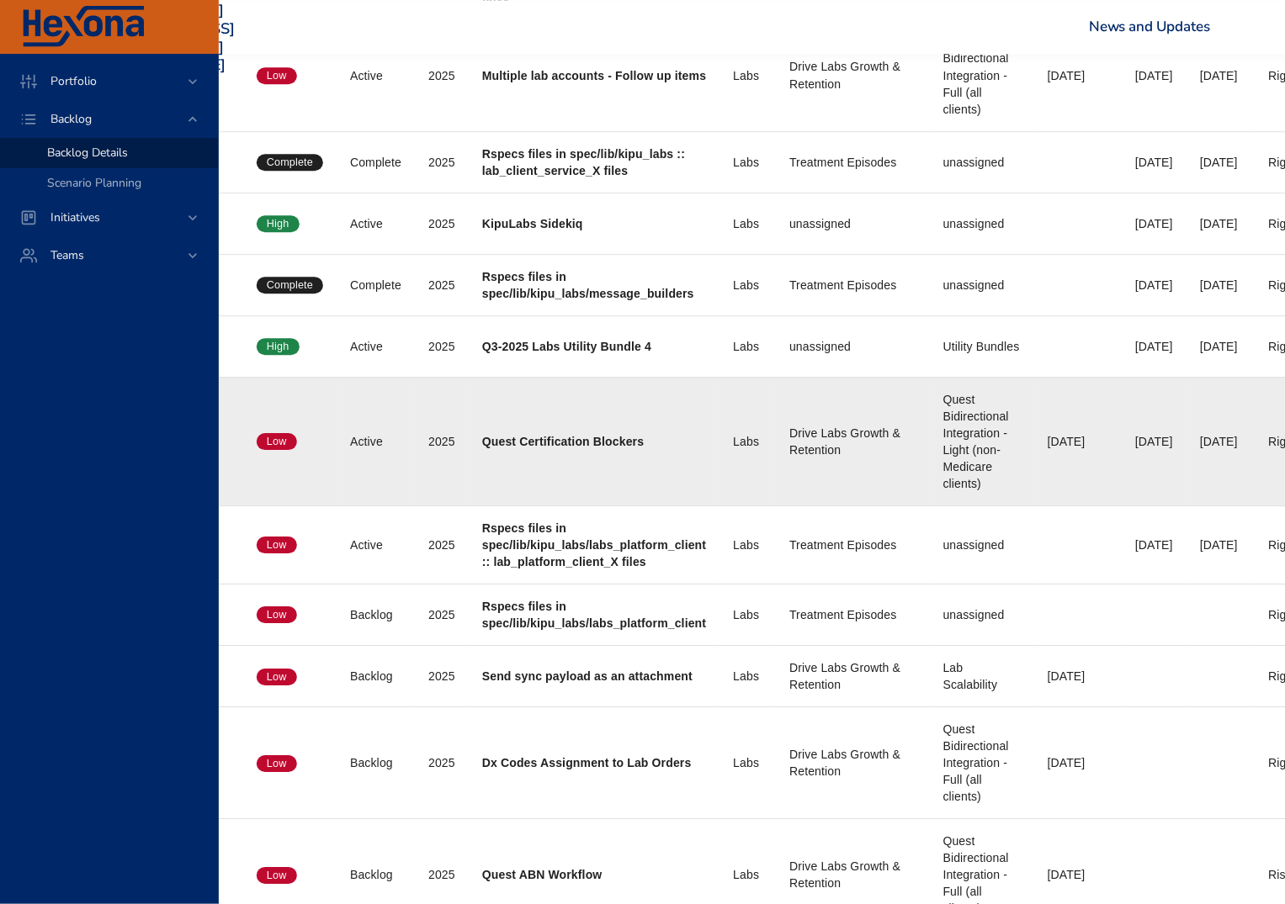
click at [951, 431] on div "Quest Bidirectional Integration - Light (non-Medicare clients)" at bounding box center [981, 441] width 77 height 101
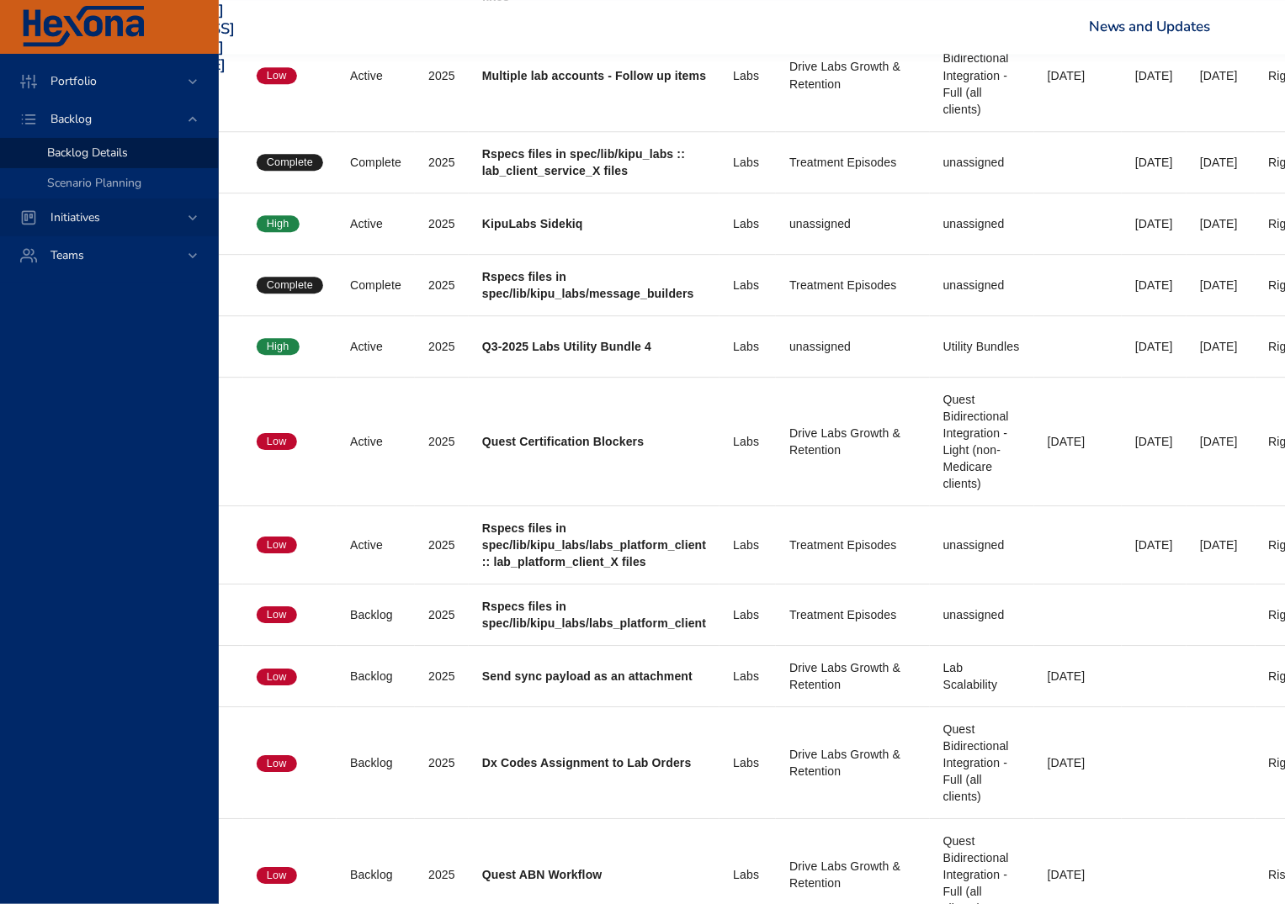
click at [69, 219] on span "Initiatives" at bounding box center [75, 217] width 77 height 16
click at [91, 187] on span "Dashboard" at bounding box center [75, 191] width 57 height 16
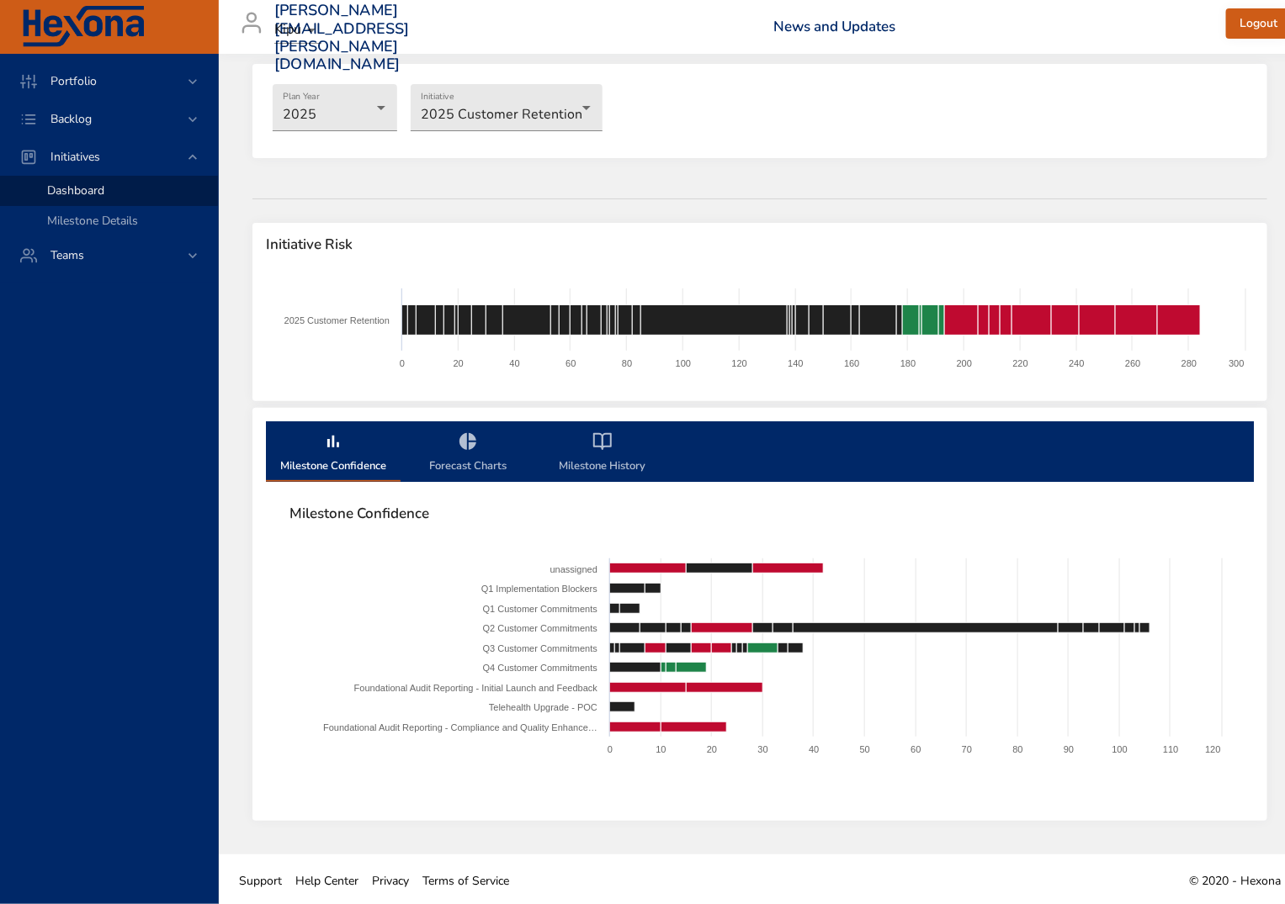
scroll to position [26, 0]
